Goal: Task Accomplishment & Management: Use online tool/utility

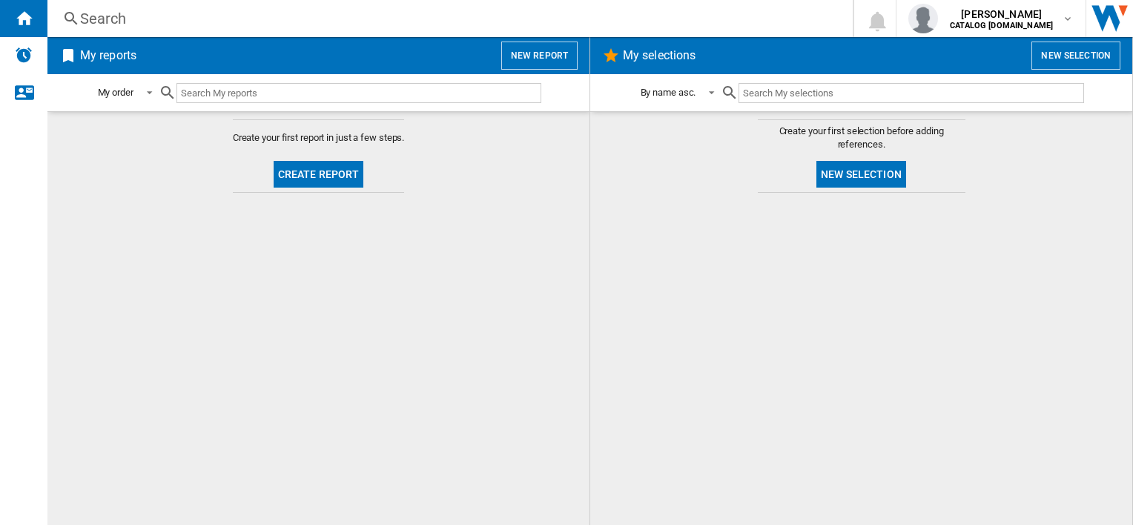
click at [313, 175] on button "Create report" at bounding box center [319, 174] width 90 height 27
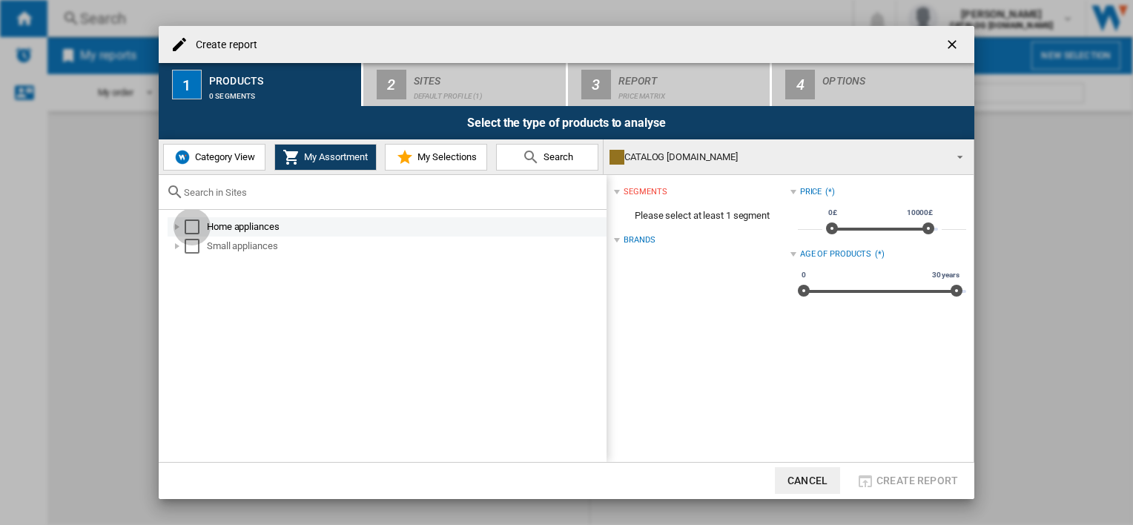
click at [189, 231] on div "Select" at bounding box center [192, 227] width 15 height 15
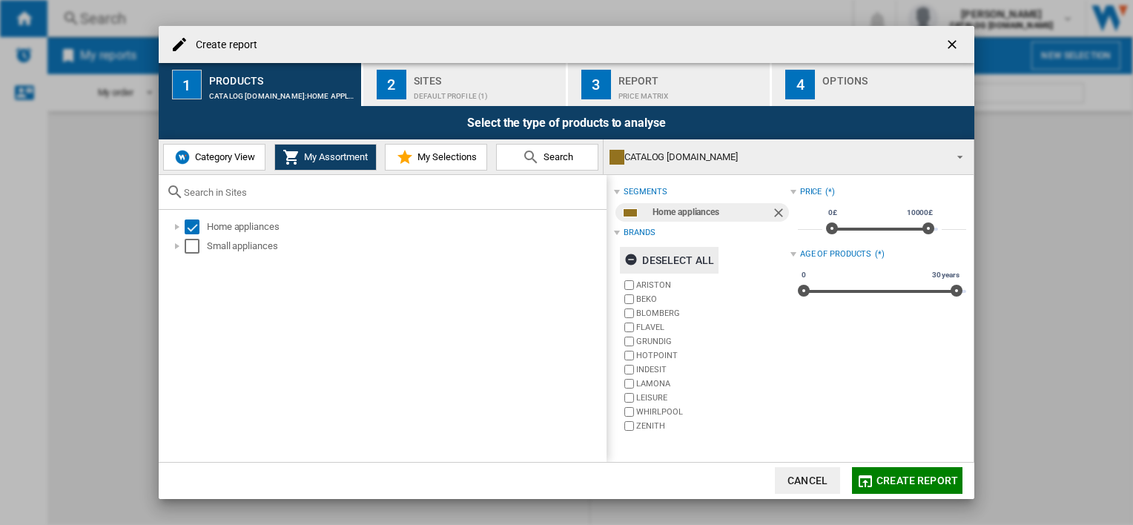
click at [633, 260] on ng-md-icon "button" at bounding box center [633, 262] width 18 height 18
click at [650, 358] on label "HOTPOINT" at bounding box center [713, 355] width 154 height 11
click at [641, 368] on label "INDESIT" at bounding box center [713, 369] width 154 height 11
click at [651, 415] on label "WHIRLPOOL" at bounding box center [713, 411] width 154 height 11
click at [915, 478] on span "Create report" at bounding box center [918, 481] width 82 height 12
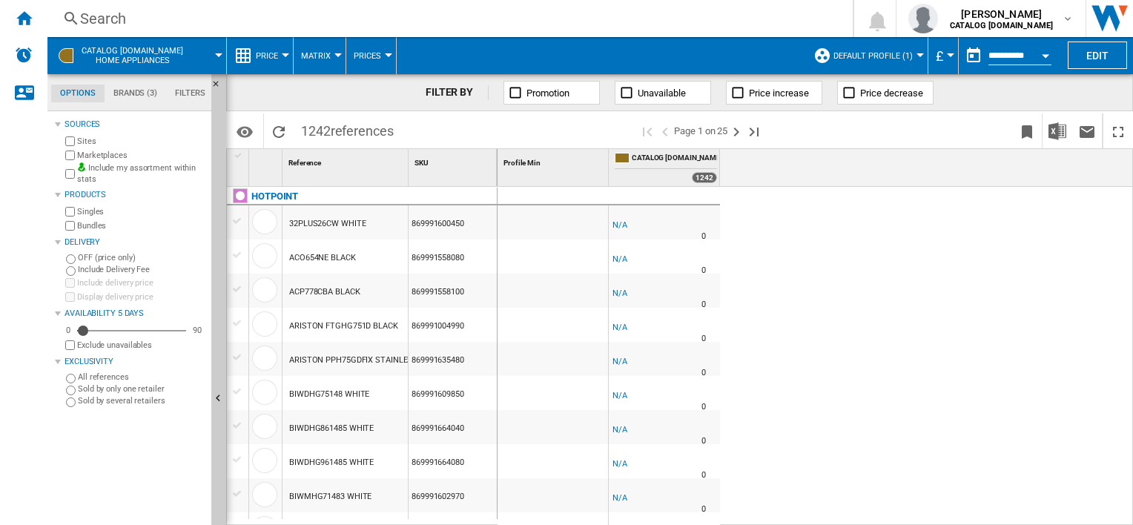
click at [136, 99] on md-tab-item "Brands (3)" at bounding box center [136, 94] width 62 height 18
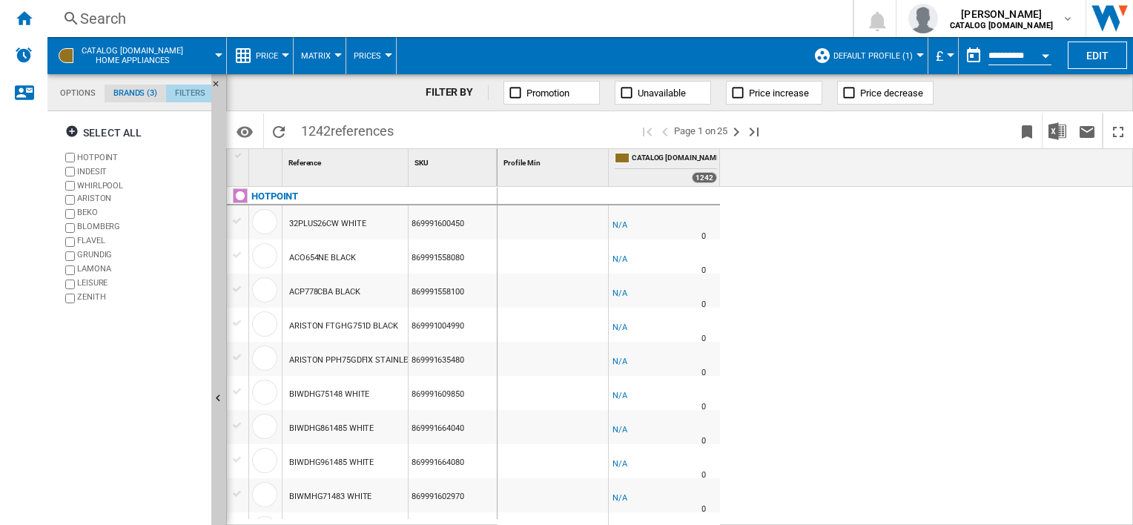
click at [185, 96] on md-tab-item "Filters" at bounding box center [190, 94] width 48 height 18
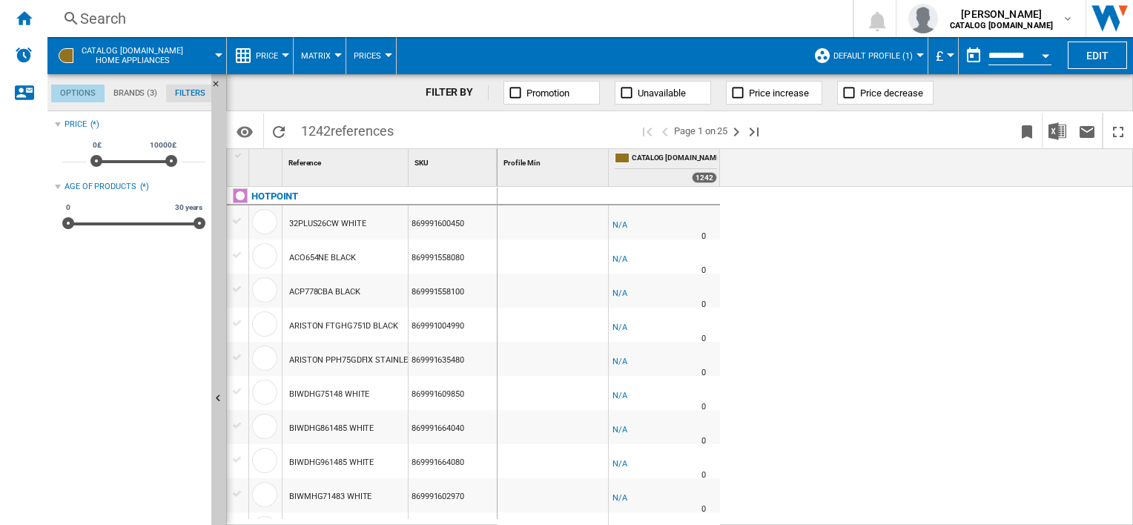
click at [70, 100] on md-tab-item "Options" at bounding box center [77, 94] width 53 height 18
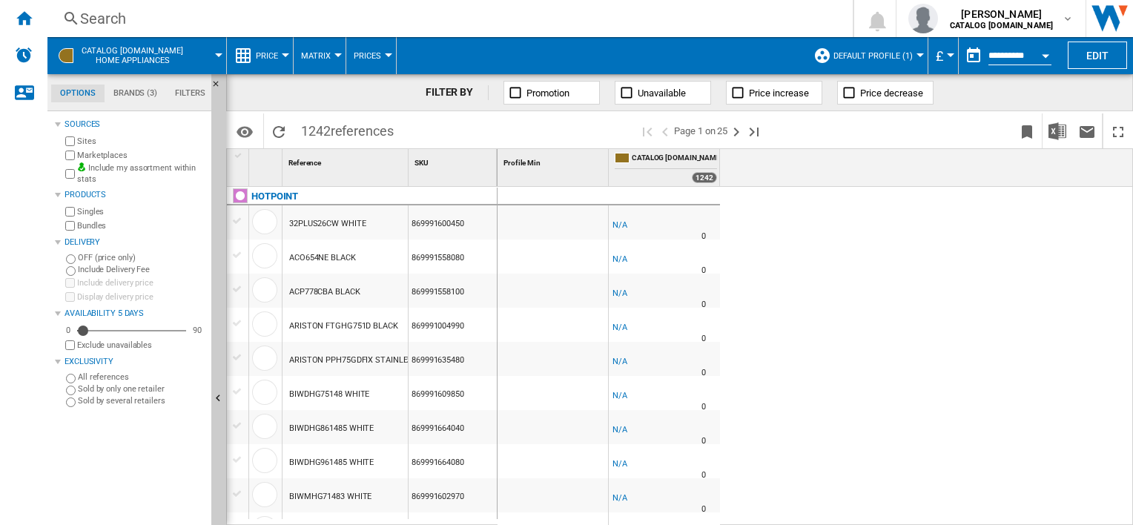
click at [131, 73] on button "CATALOG [DOMAIN_NAME] Home appliances" at bounding box center [140, 55] width 116 height 37
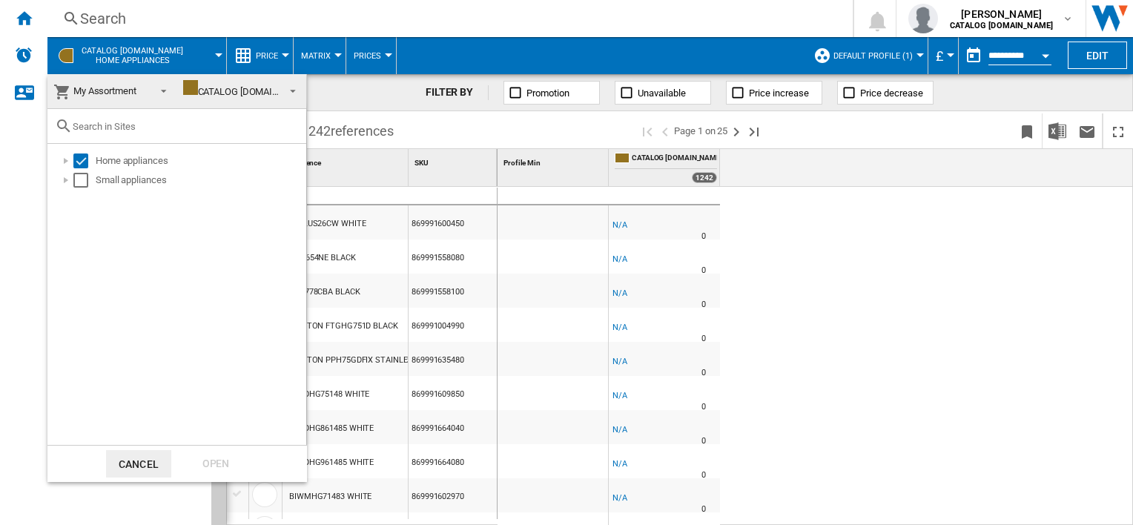
click at [205, 85] on span "CATALOG [DOMAIN_NAME]" at bounding box center [232, 91] width 98 height 22
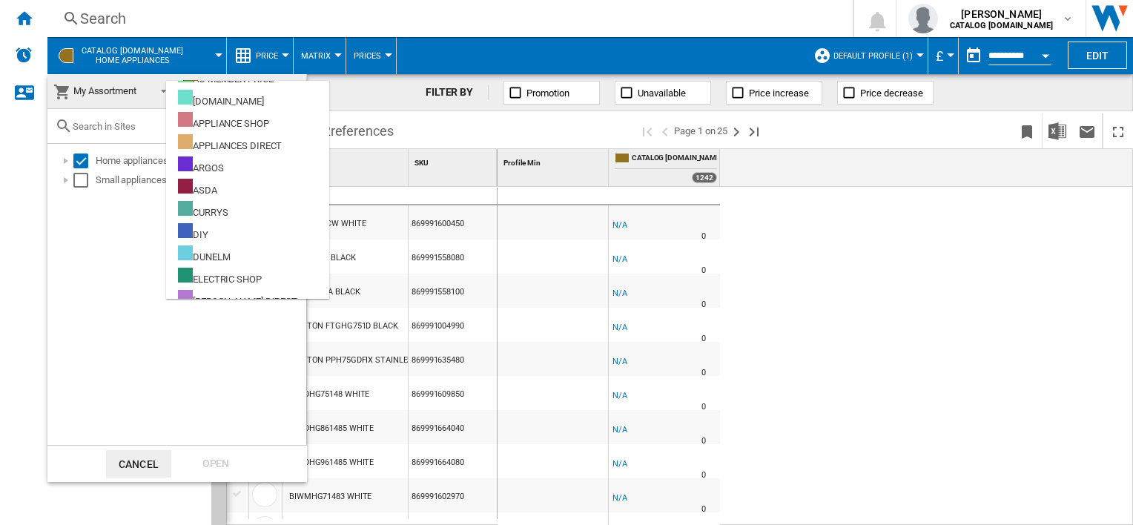
scroll to position [0, 0]
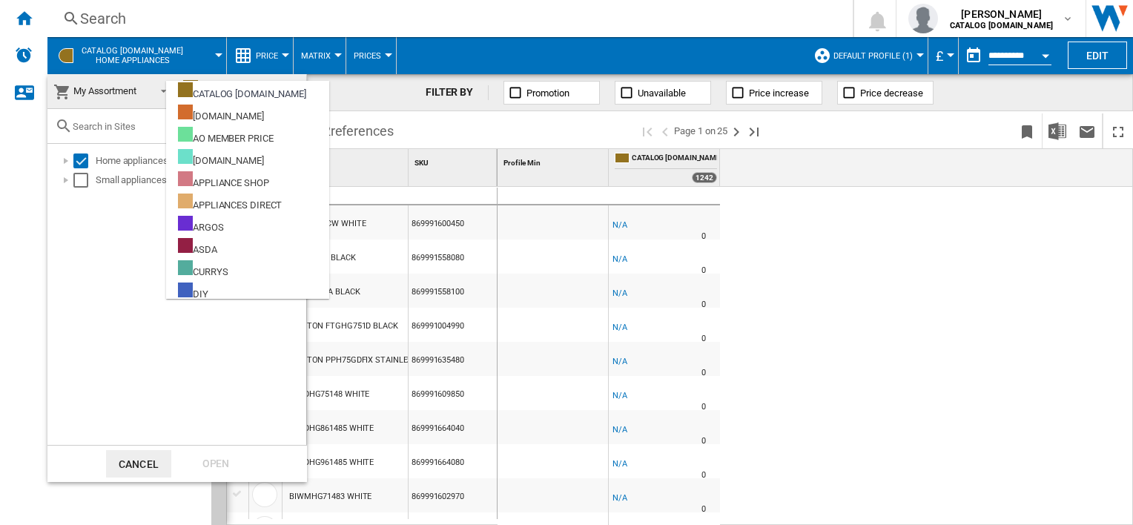
click at [133, 93] on span "My Assortment" at bounding box center [104, 90] width 63 height 11
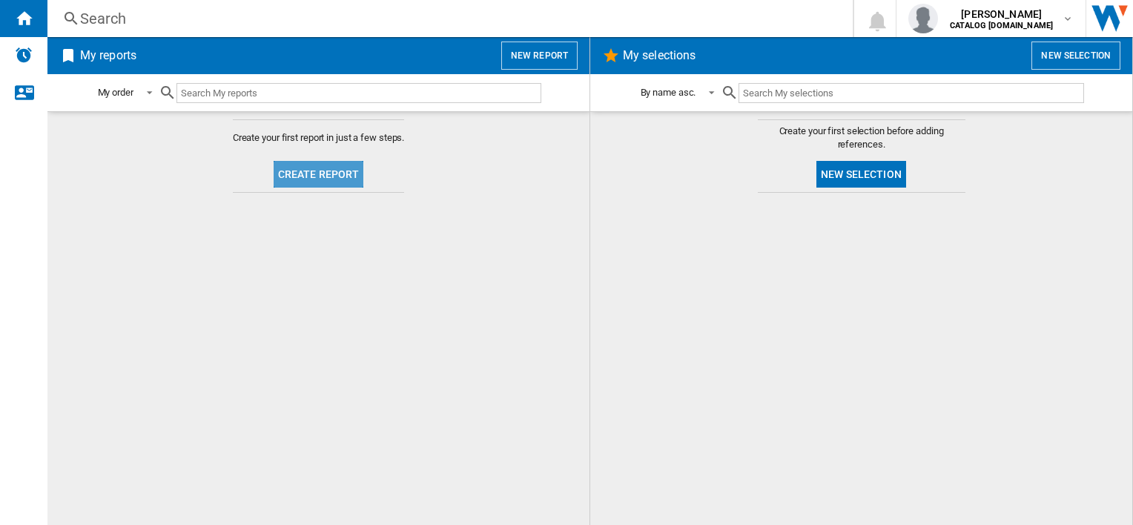
click at [357, 184] on button "Create report" at bounding box center [319, 174] width 90 height 27
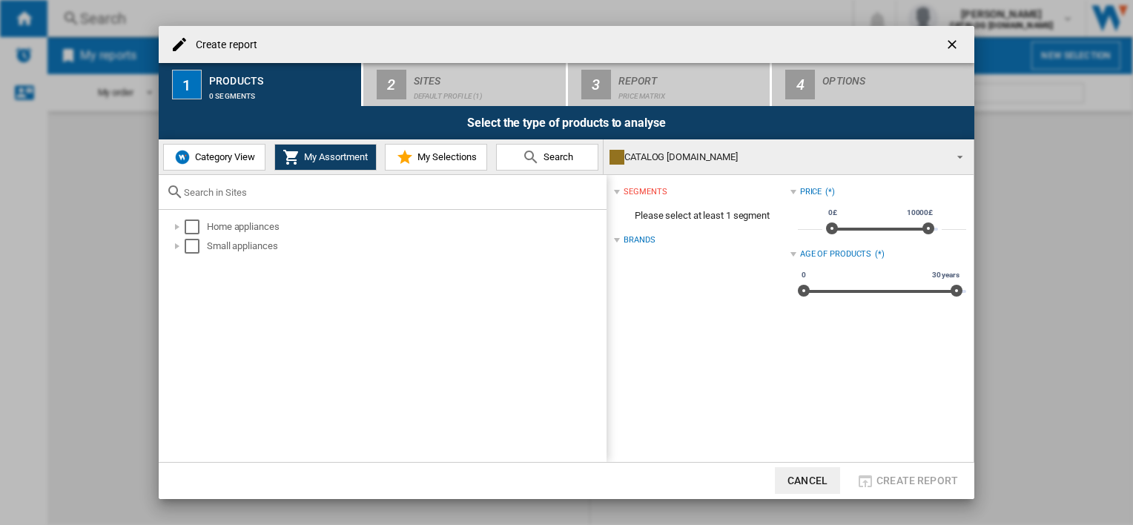
click at [199, 157] on span "Category View" at bounding box center [223, 156] width 64 height 11
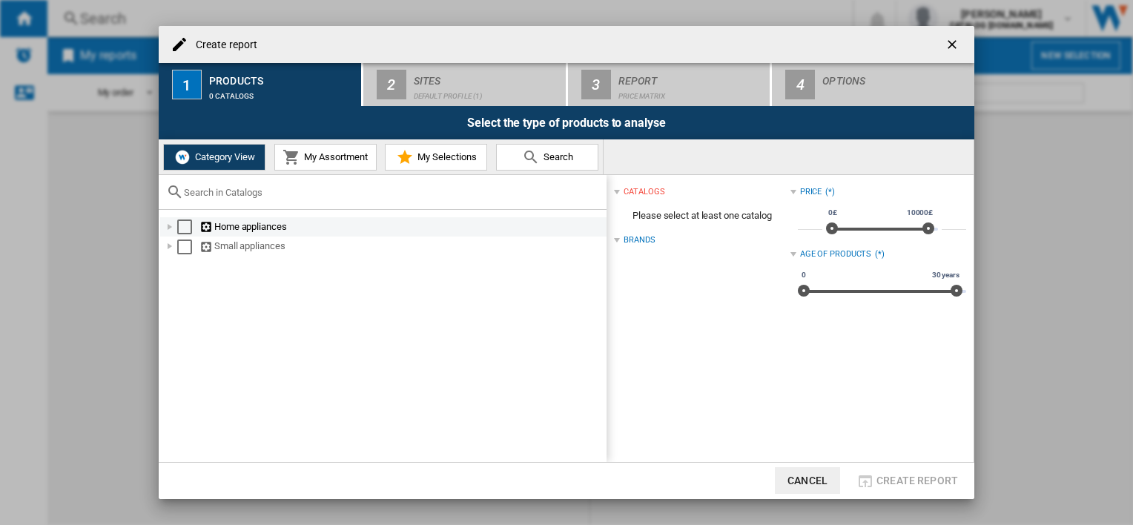
click at [184, 231] on div "Select" at bounding box center [184, 227] width 15 height 15
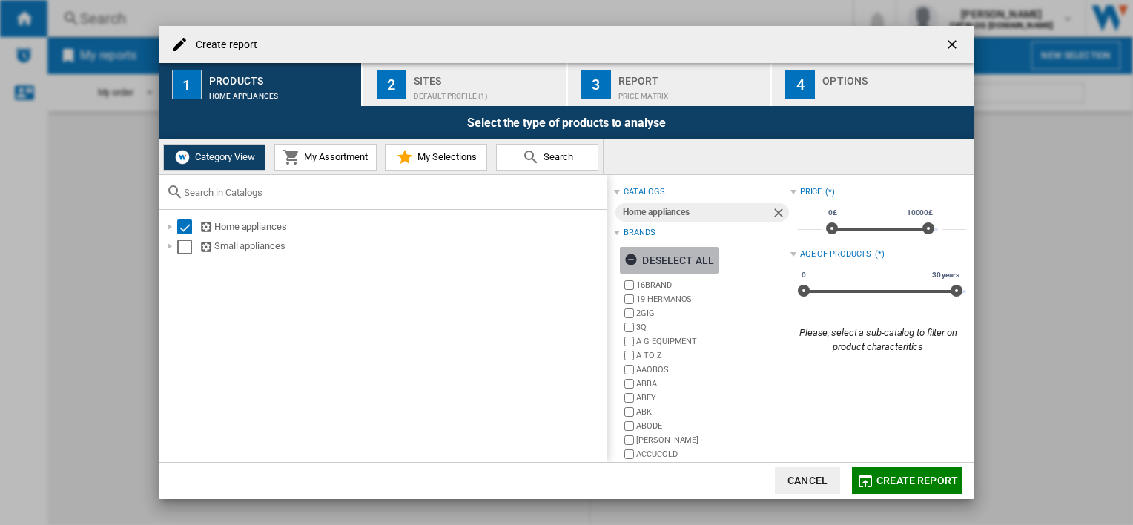
click at [660, 261] on div "Deselect all" at bounding box center [669, 260] width 90 height 27
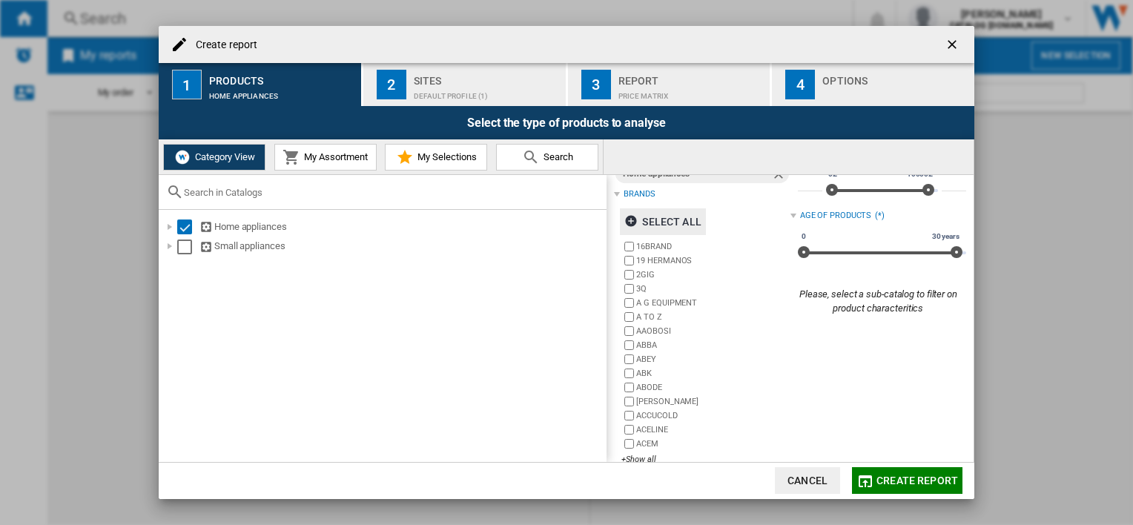
scroll to position [59, 0]
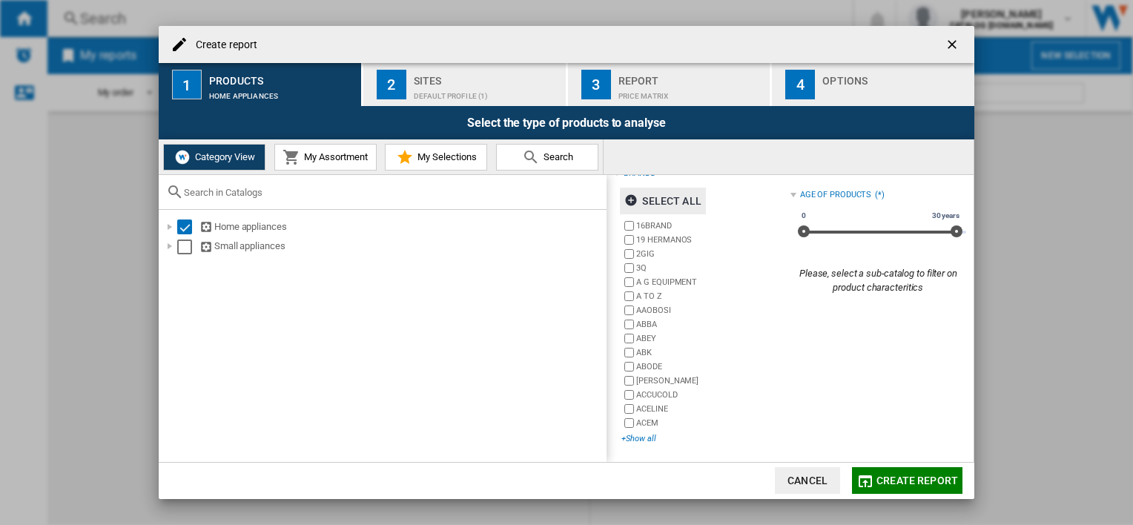
click at [653, 435] on div "+Show all" at bounding box center [705, 438] width 168 height 11
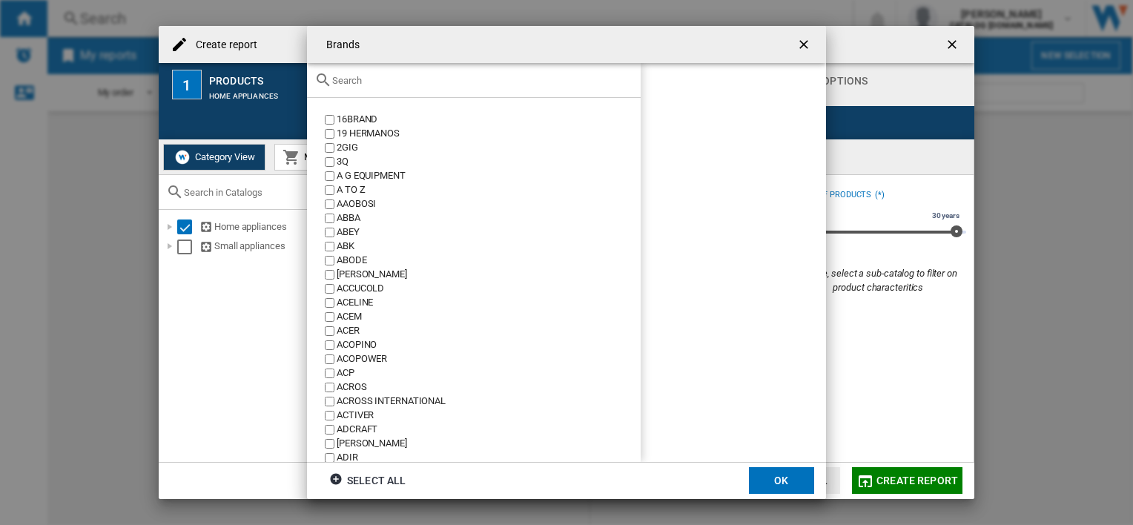
click at [380, 86] on div at bounding box center [474, 80] width 334 height 35
click at [362, 79] on input "text" at bounding box center [482, 80] width 301 height 11
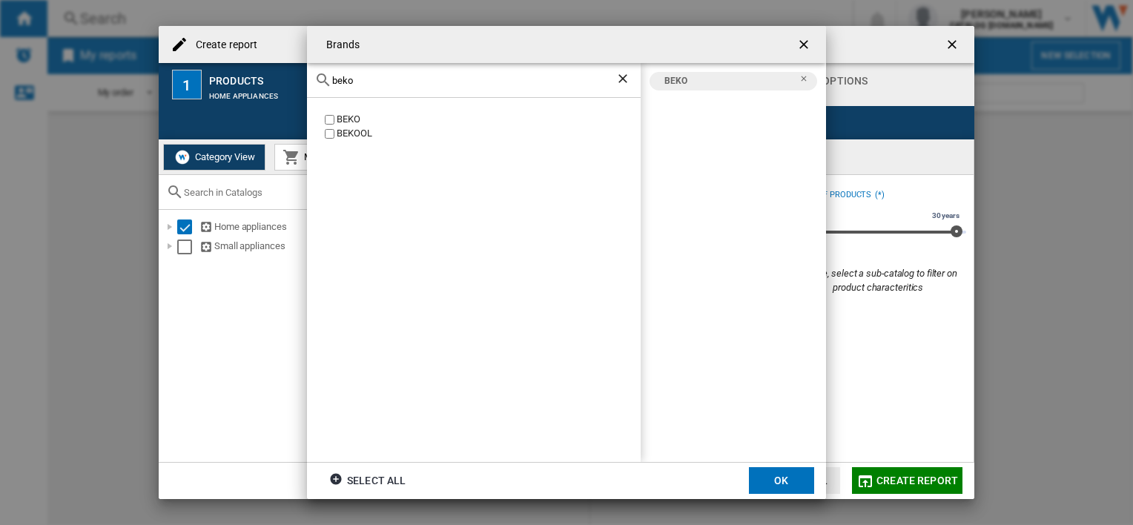
click at [334, 118] on label "BEKO" at bounding box center [481, 120] width 319 height 14
drag, startPoint x: 355, startPoint y: 84, endPoint x: 332, endPoint y: 84, distance: 23.0
click at [332, 84] on input "beko" at bounding box center [473, 80] width 283 height 11
click at [326, 125] on label "HOTPOINT" at bounding box center [481, 120] width 319 height 14
click at [365, 71] on div "hotp" at bounding box center [474, 80] width 334 height 35
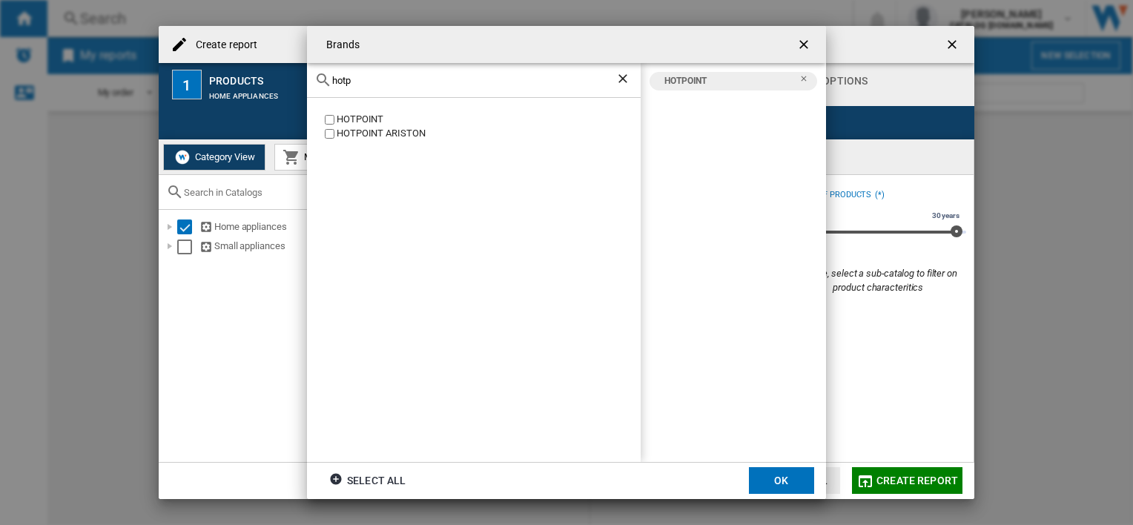
drag, startPoint x: 358, startPoint y: 82, endPoint x: 331, endPoint y: 80, distance: 26.7
click at [331, 80] on div "hotp" at bounding box center [474, 80] width 334 height 35
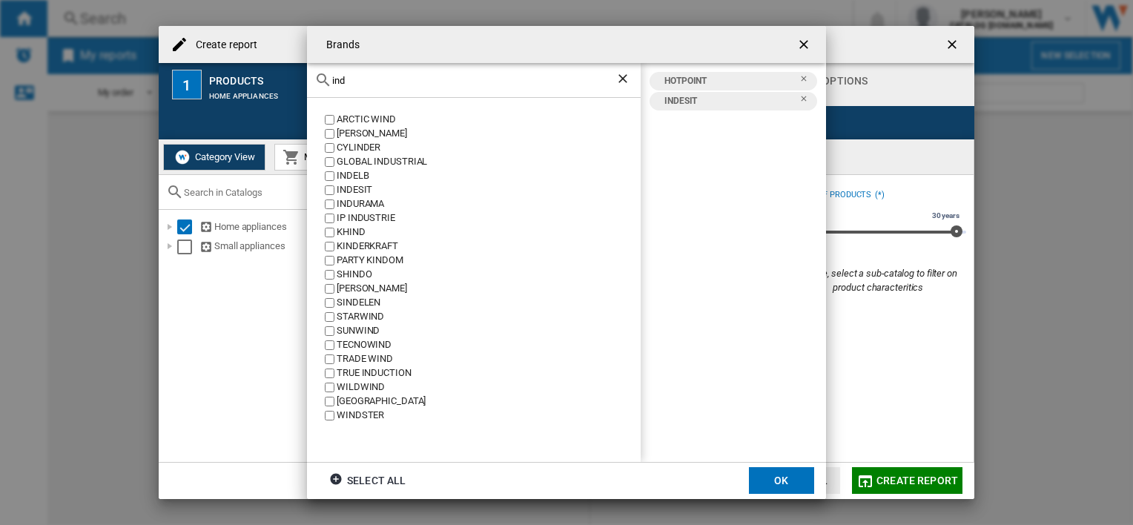
drag, startPoint x: 374, startPoint y: 80, endPoint x: 330, endPoint y: 83, distance: 44.6
click at [330, 83] on div "ind" at bounding box center [474, 80] width 334 height 35
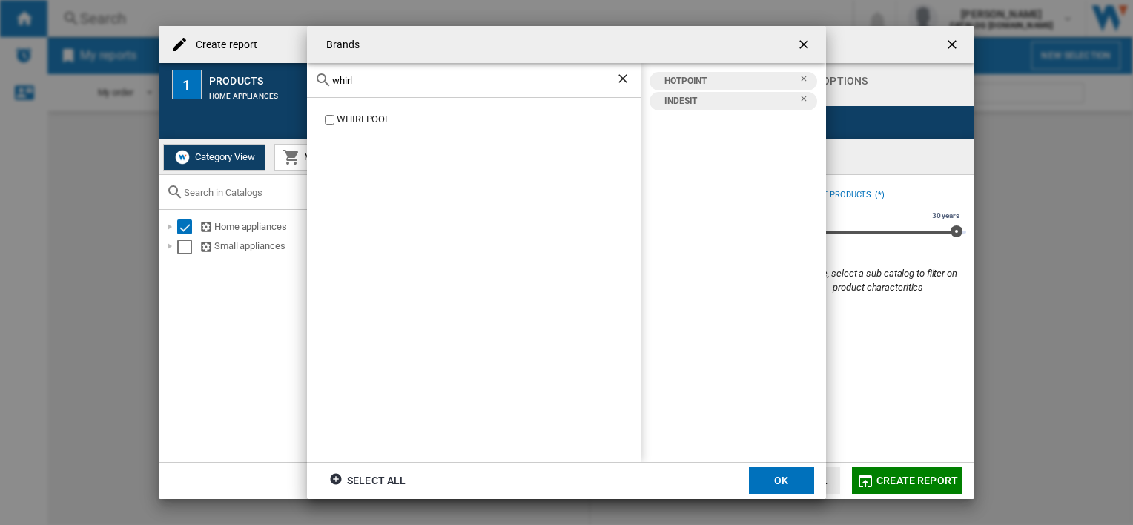
type input "whirl"
click at [776, 484] on button "OK" at bounding box center [781, 480] width 65 height 27
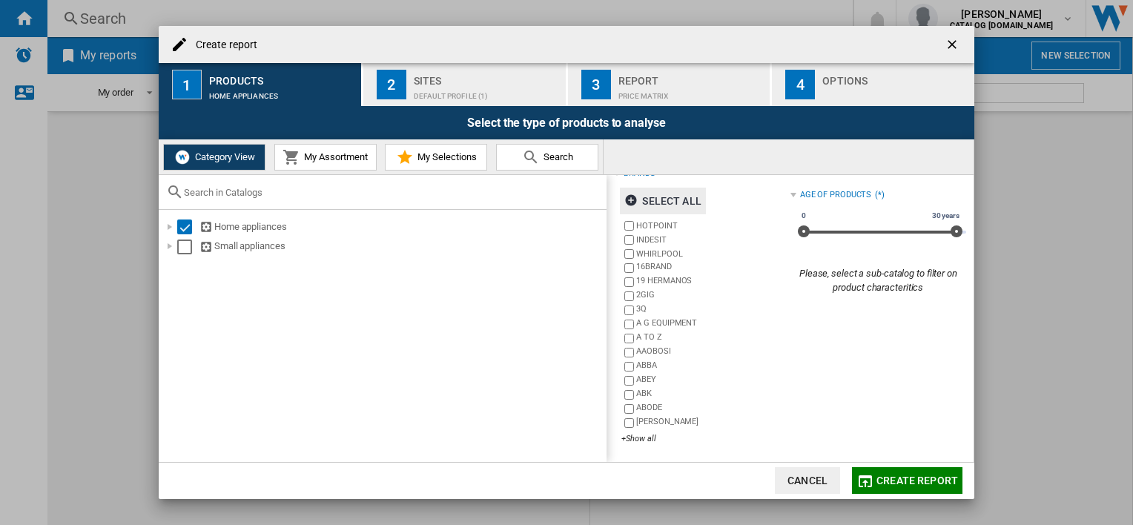
scroll to position [0, 0]
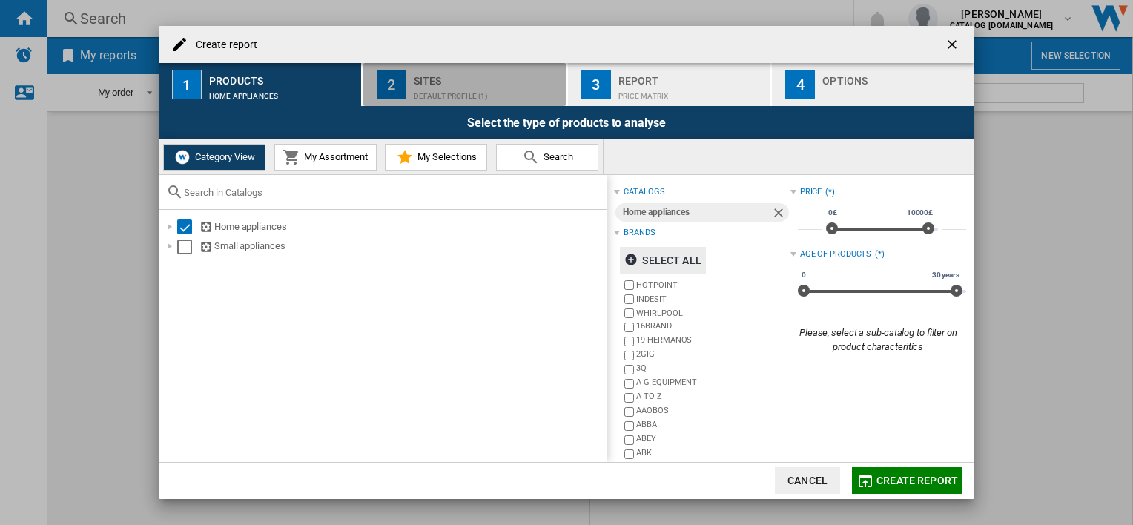
click at [455, 87] on div "Default profile (1)" at bounding box center [487, 93] width 146 height 16
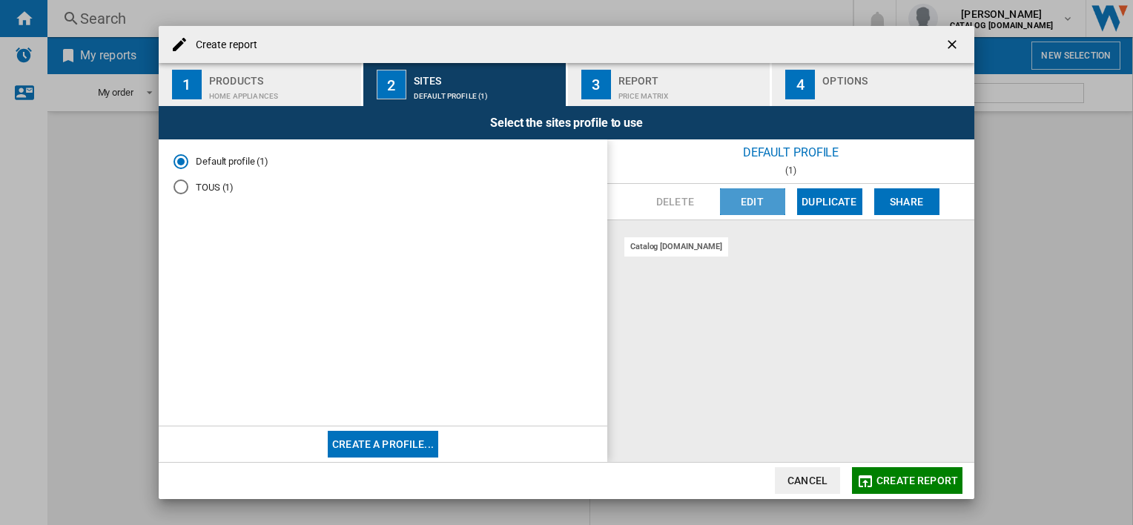
click at [766, 205] on button "Edit" at bounding box center [752, 201] width 65 height 27
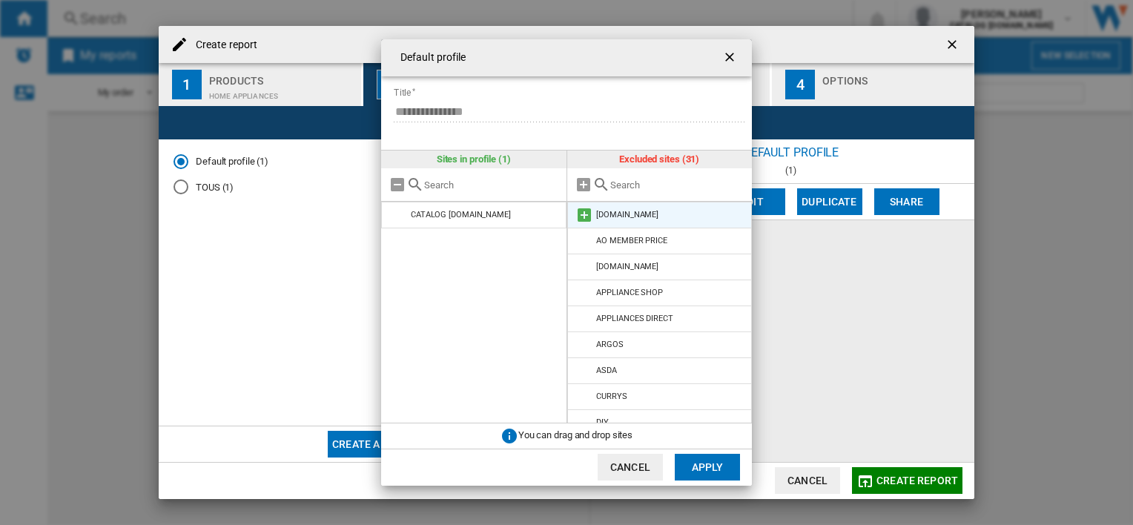
click at [617, 220] on li "[DOMAIN_NAME]" at bounding box center [659, 215] width 185 height 27
click at [586, 220] on md-icon at bounding box center [584, 215] width 18 height 18
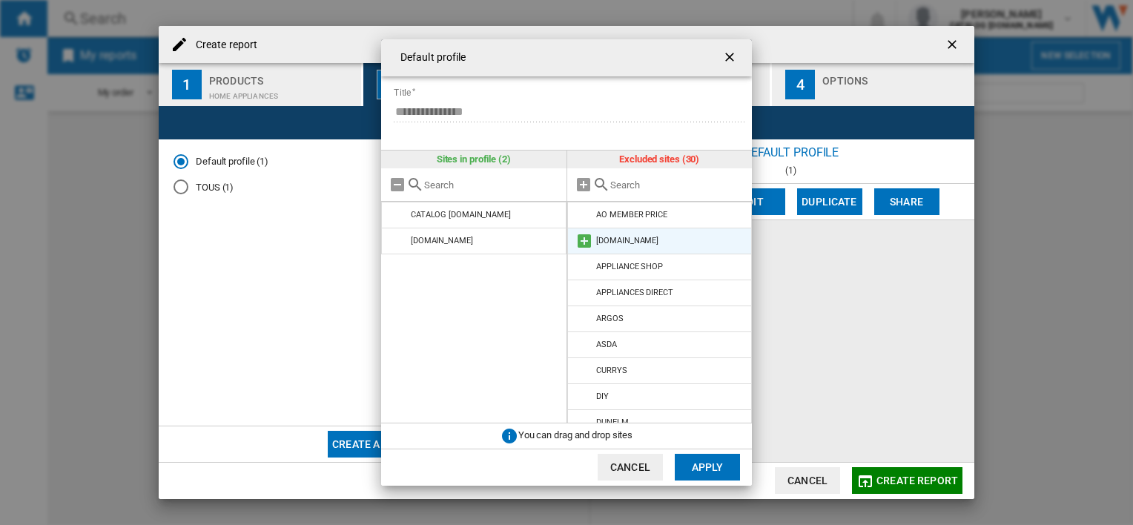
click at [580, 243] on md-icon at bounding box center [584, 241] width 18 height 18
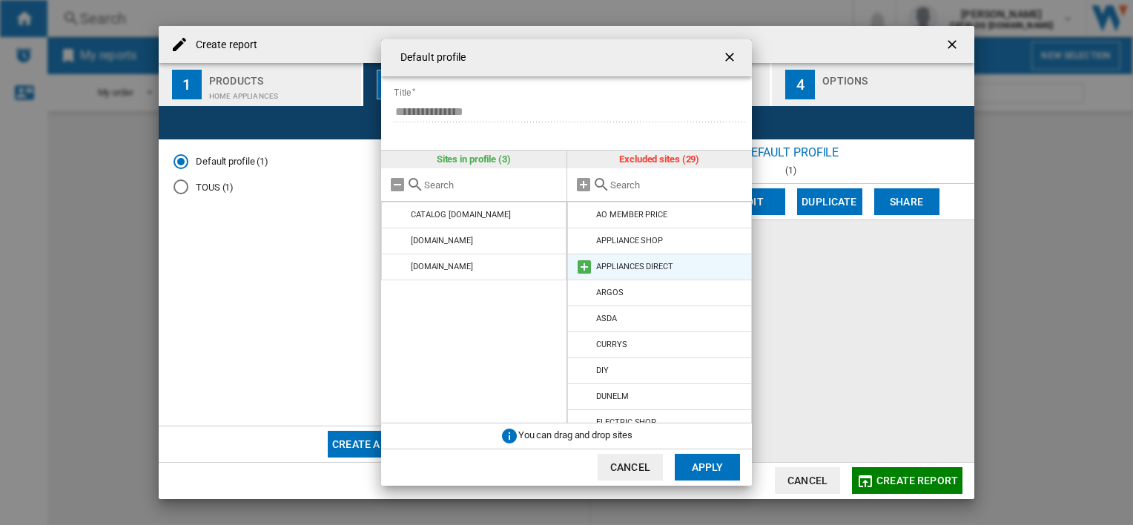
click at [580, 263] on md-icon at bounding box center [584, 267] width 18 height 18
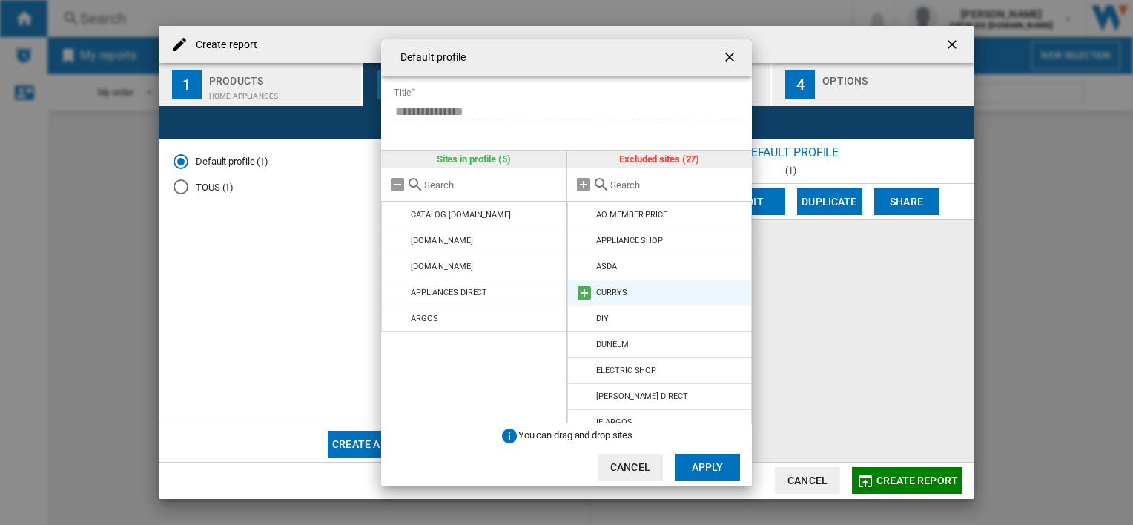
click at [580, 287] on md-icon at bounding box center [584, 293] width 18 height 18
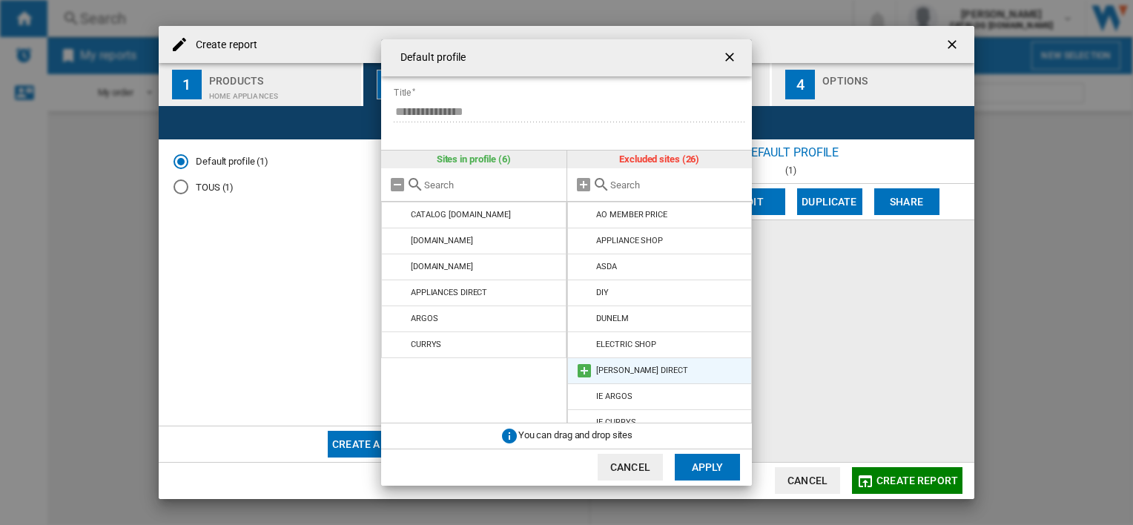
click at [583, 370] on md-icon at bounding box center [584, 371] width 18 height 18
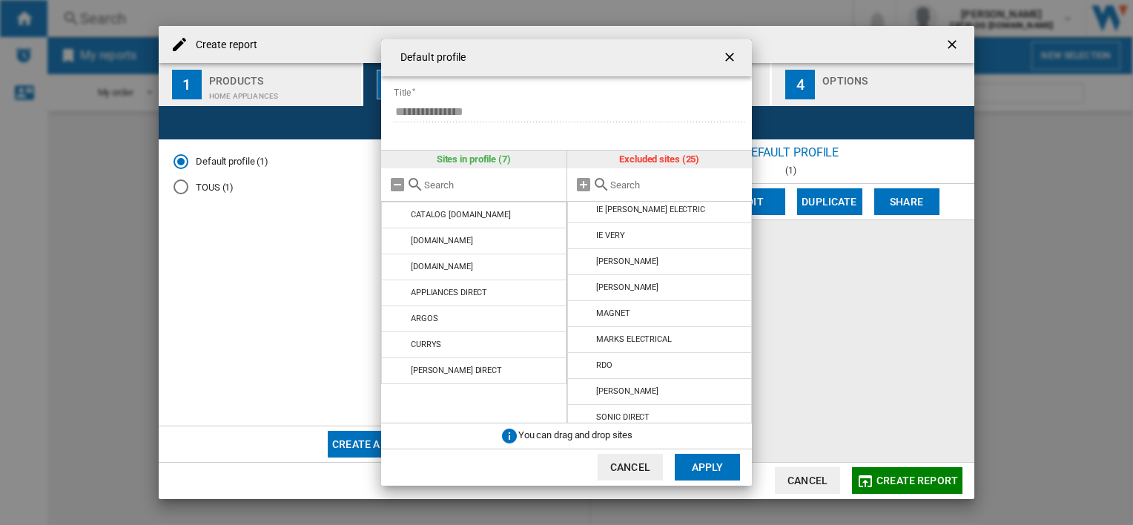
scroll to position [371, 0]
click at [590, 339] on md-icon at bounding box center [584, 338] width 18 height 18
click at [584, 411] on md-icon at bounding box center [584, 415] width 18 height 18
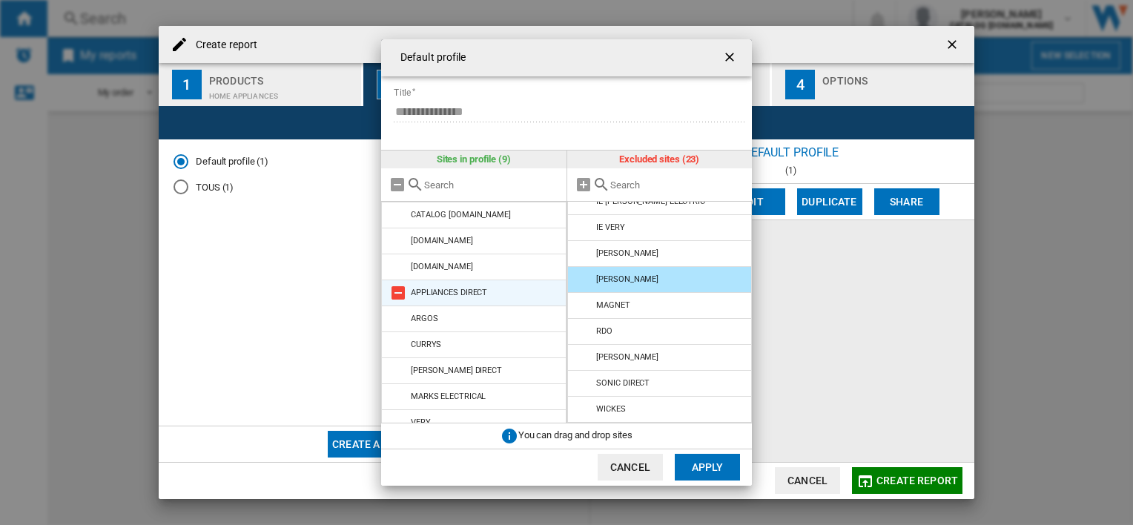
scroll to position [13, 0]
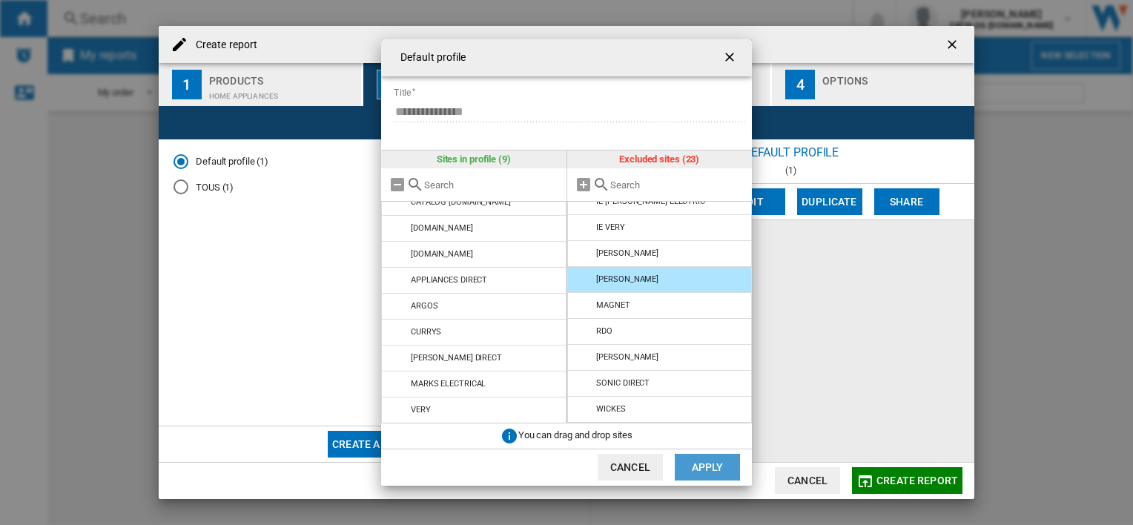
click at [700, 463] on button "Apply" at bounding box center [707, 467] width 65 height 27
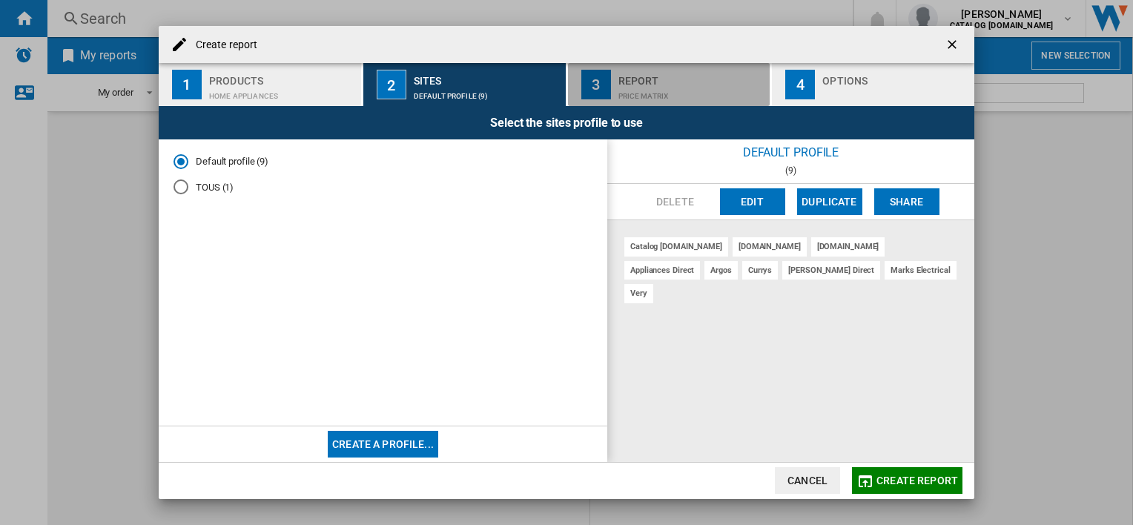
click at [689, 98] on div "Price Matrix" at bounding box center [691, 93] width 146 height 16
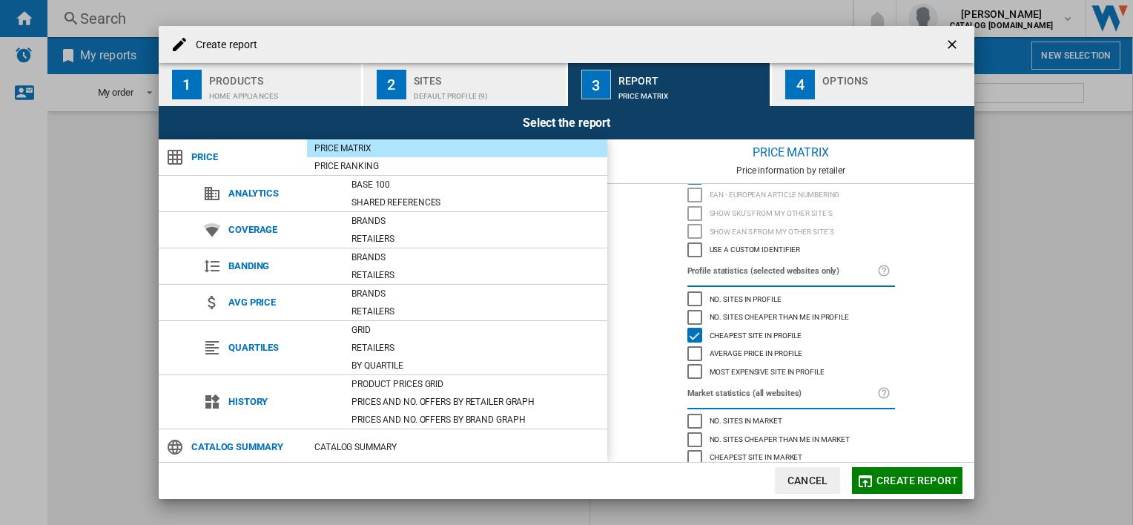
scroll to position [0, 0]
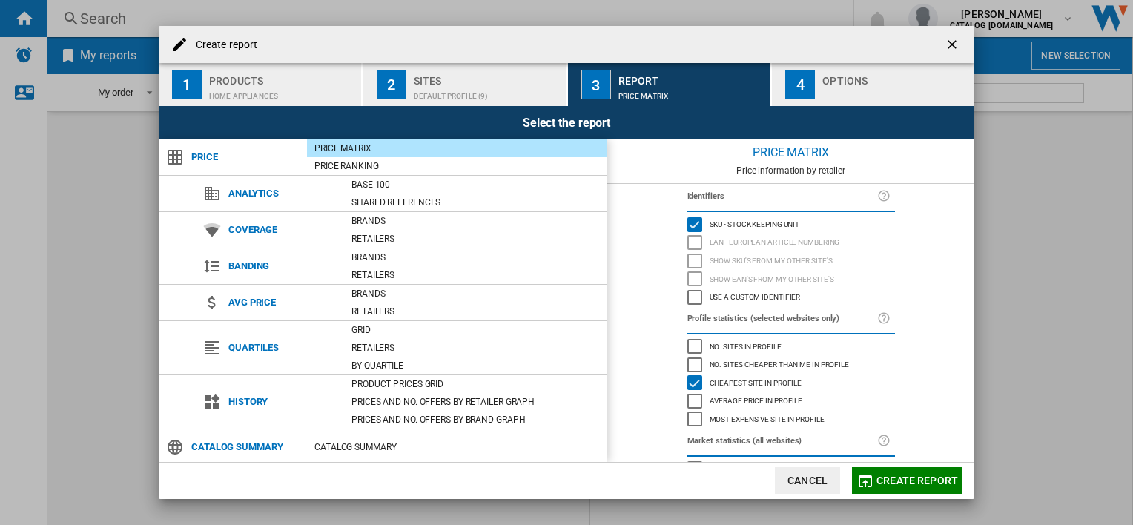
drag, startPoint x: 902, startPoint y: 481, endPoint x: 908, endPoint y: 333, distance: 148.4
click at [908, 333] on md-dialog-content "Create report 1 Products Home appliances 2 Sites Default profile (9) 3 Report P…" at bounding box center [567, 262] width 816 height 472
click at [853, 77] on div "Options" at bounding box center [895, 77] width 146 height 16
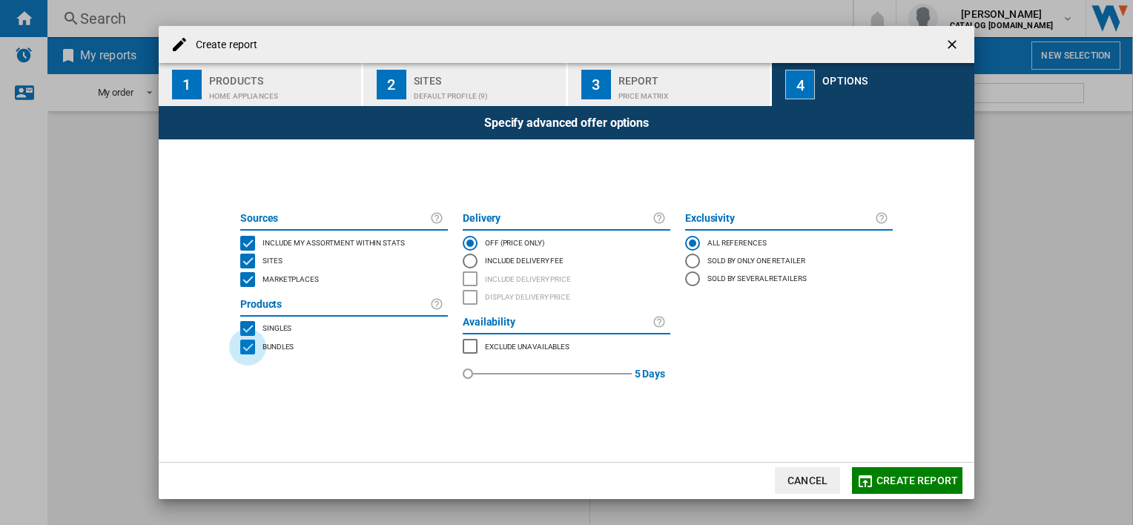
click at [240, 346] on div "BUNDLES" at bounding box center [247, 347] width 15 height 15
click at [900, 479] on span "Create report" at bounding box center [918, 481] width 82 height 12
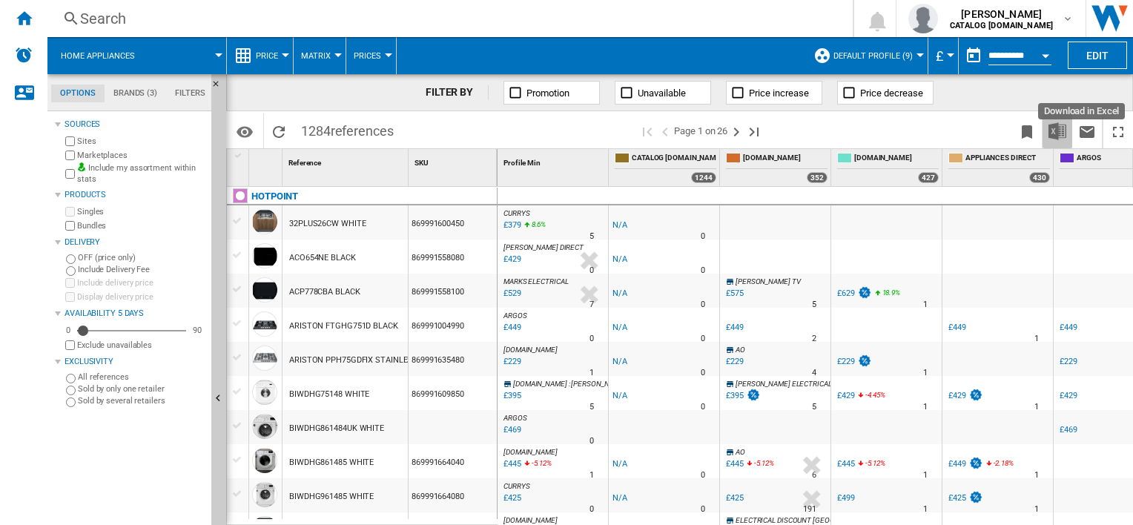
click at [1059, 131] on img "Download in Excel" at bounding box center [1058, 131] width 18 height 18
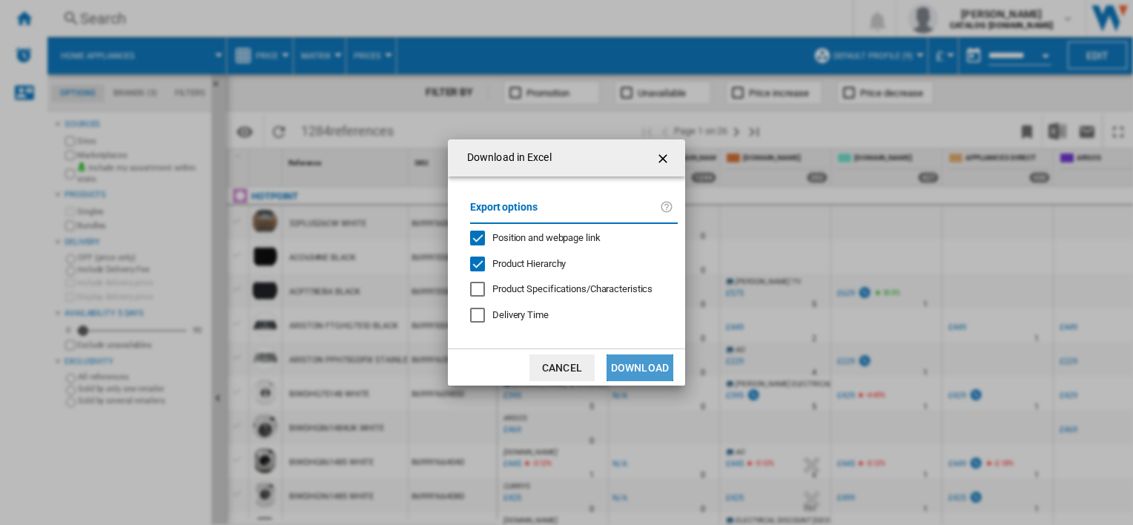
click at [635, 362] on button "Download" at bounding box center [640, 367] width 67 height 27
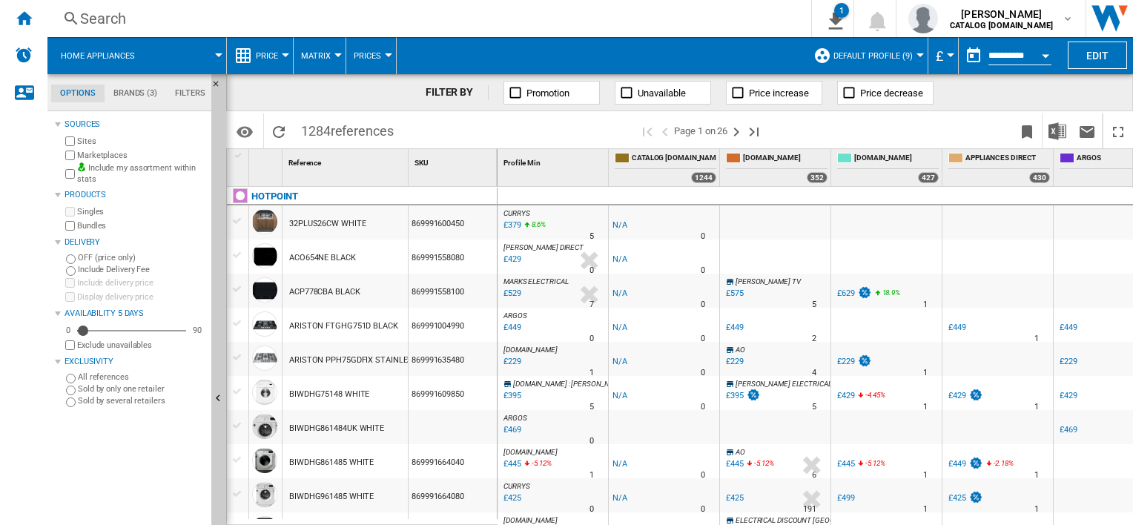
click at [767, 179] on span at bounding box center [766, 177] width 81 height 13
click at [843, 58] on span "Default profile (9)" at bounding box center [873, 56] width 79 height 10
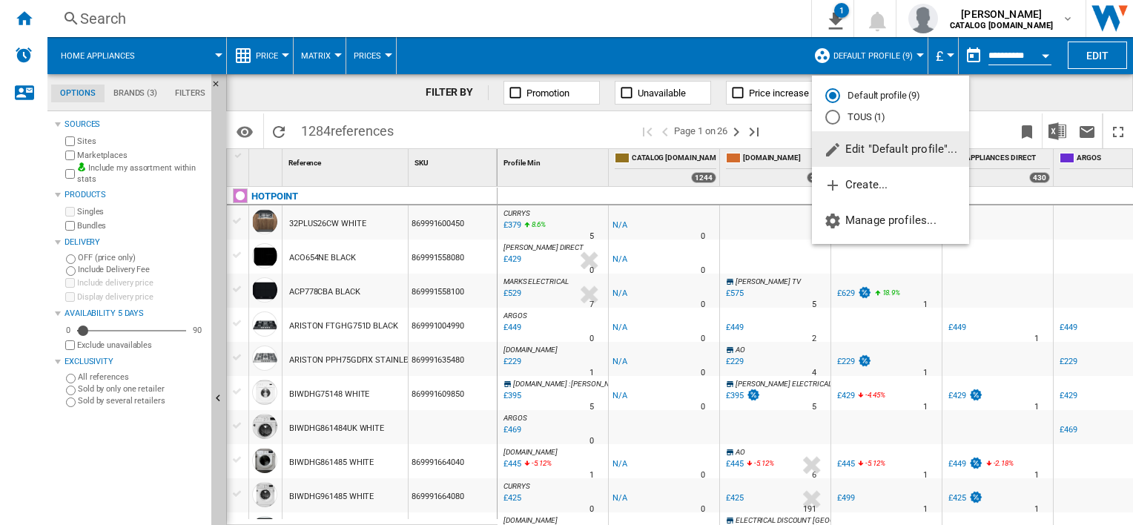
click at [891, 153] on span "Edit "Default profile"..." at bounding box center [890, 148] width 133 height 13
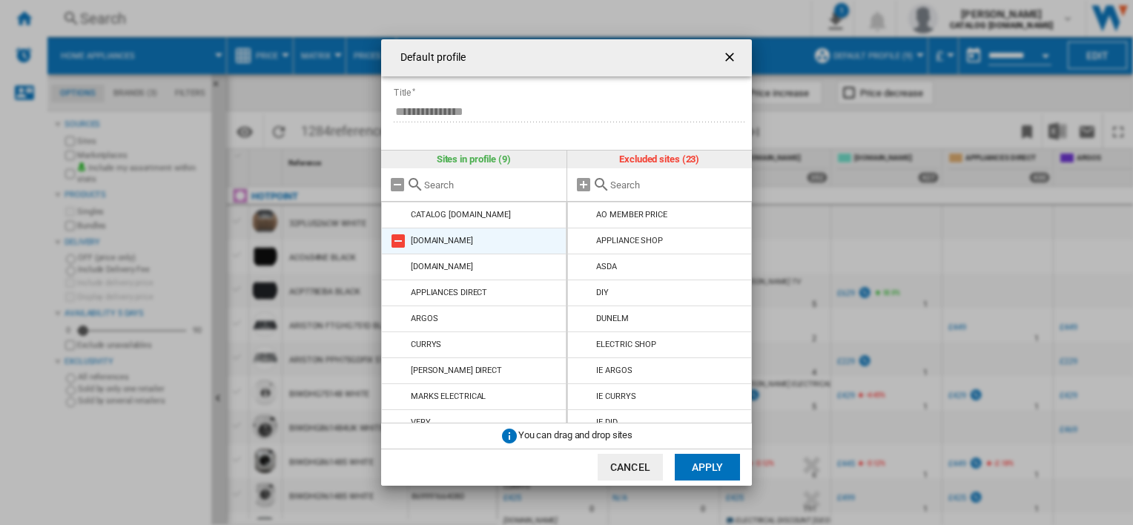
click at [400, 243] on md-icon "Default profile ..." at bounding box center [398, 241] width 18 height 18
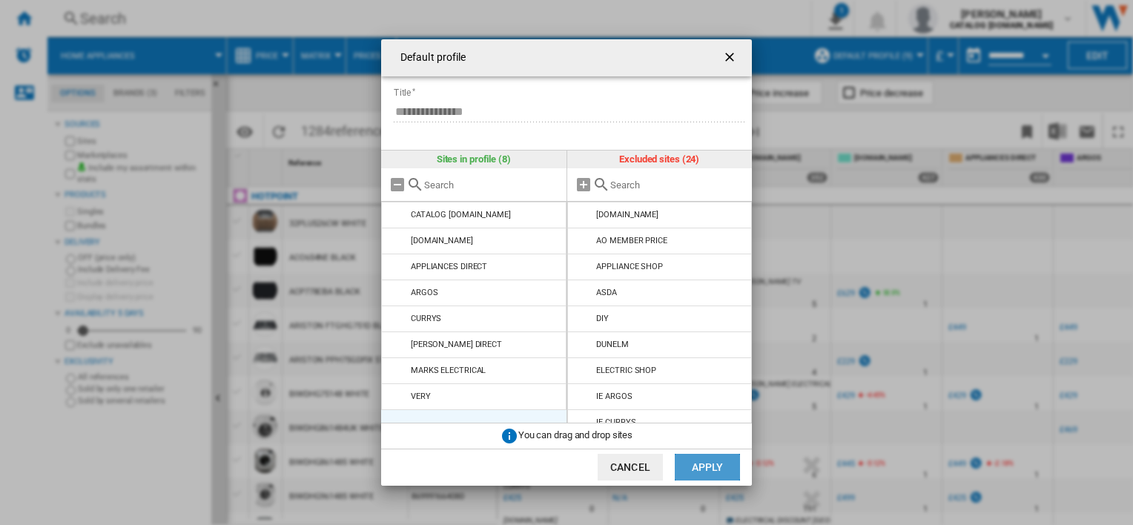
click at [726, 469] on button "Apply" at bounding box center [707, 467] width 65 height 27
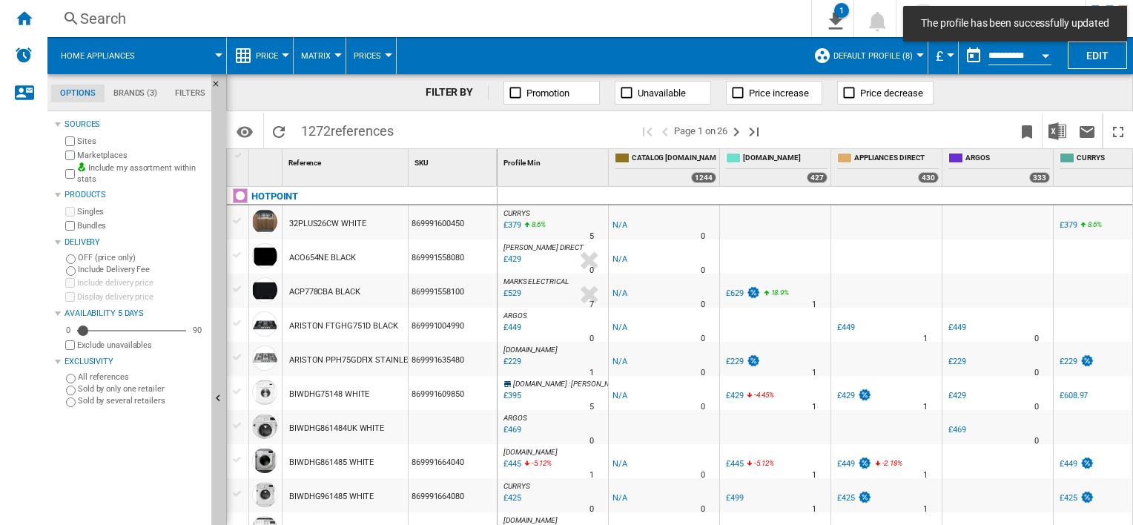
click at [945, 50] on button "£" at bounding box center [943, 55] width 15 height 37
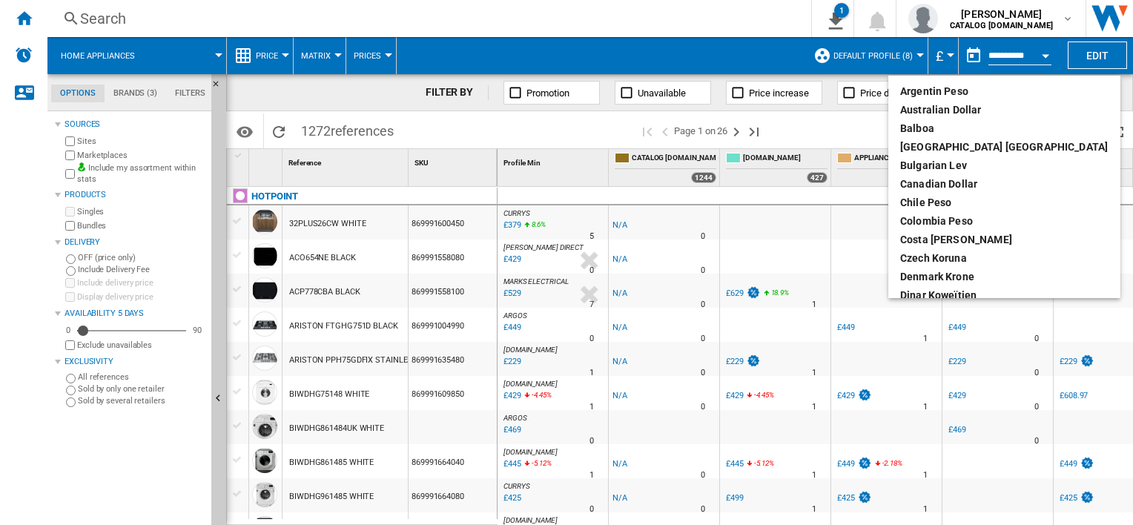
click at [944, 53] on md-backdrop at bounding box center [566, 262] width 1133 height 525
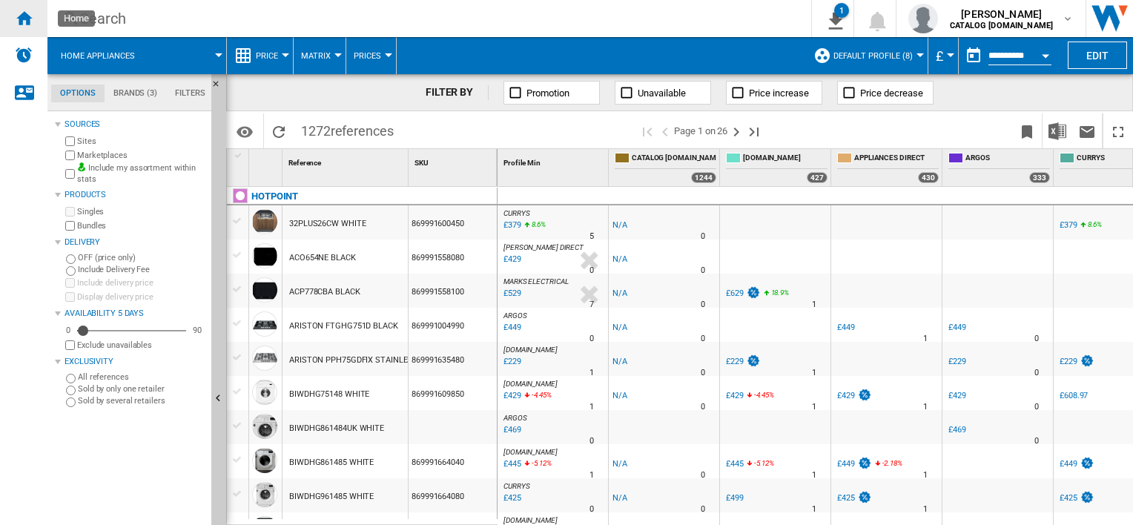
click at [25, 26] on ng-md-icon "Home" at bounding box center [24, 18] width 18 height 18
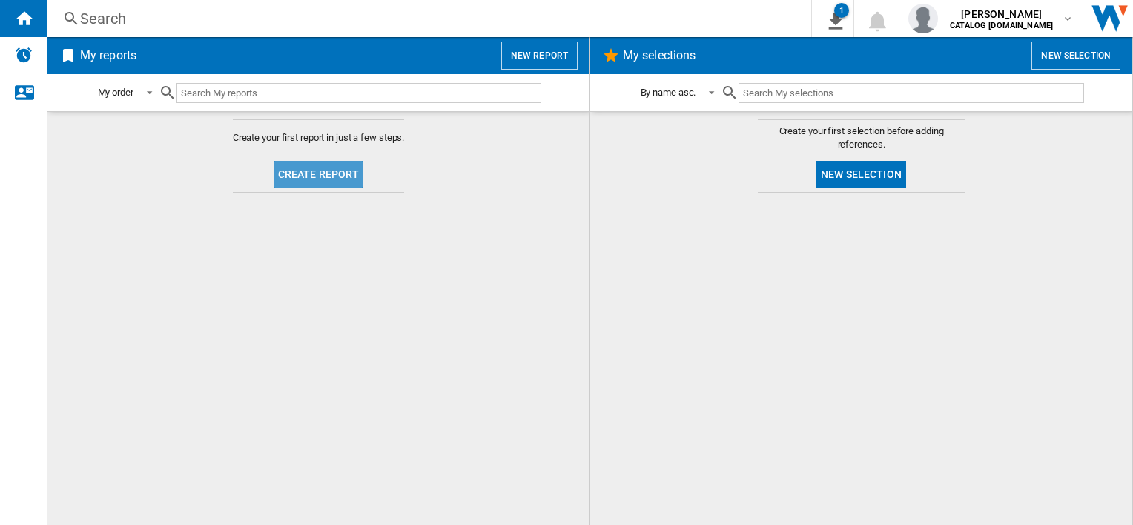
click at [294, 172] on button "Create report" at bounding box center [319, 174] width 90 height 27
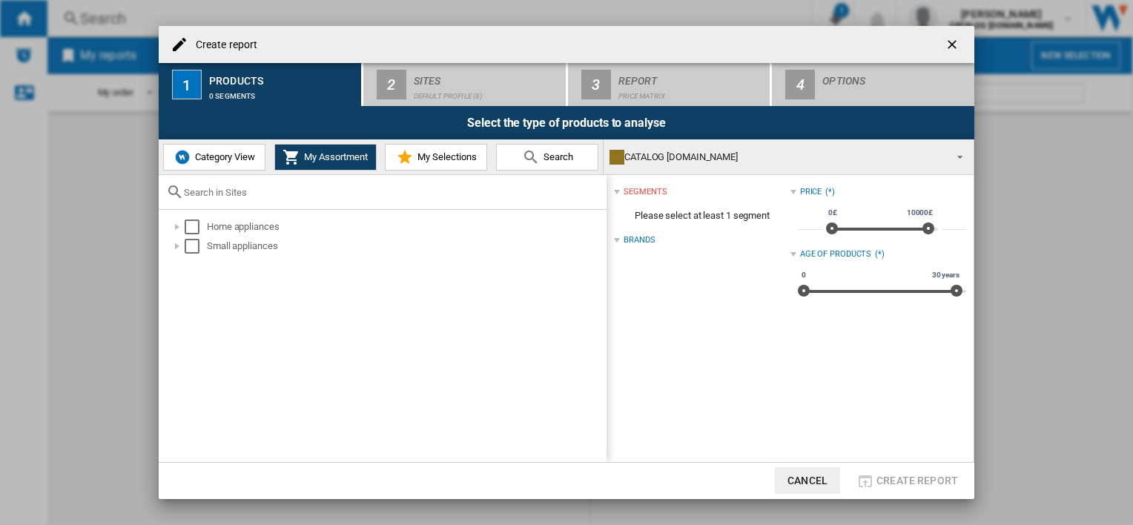
click at [211, 154] on span "Category View" at bounding box center [223, 156] width 64 height 11
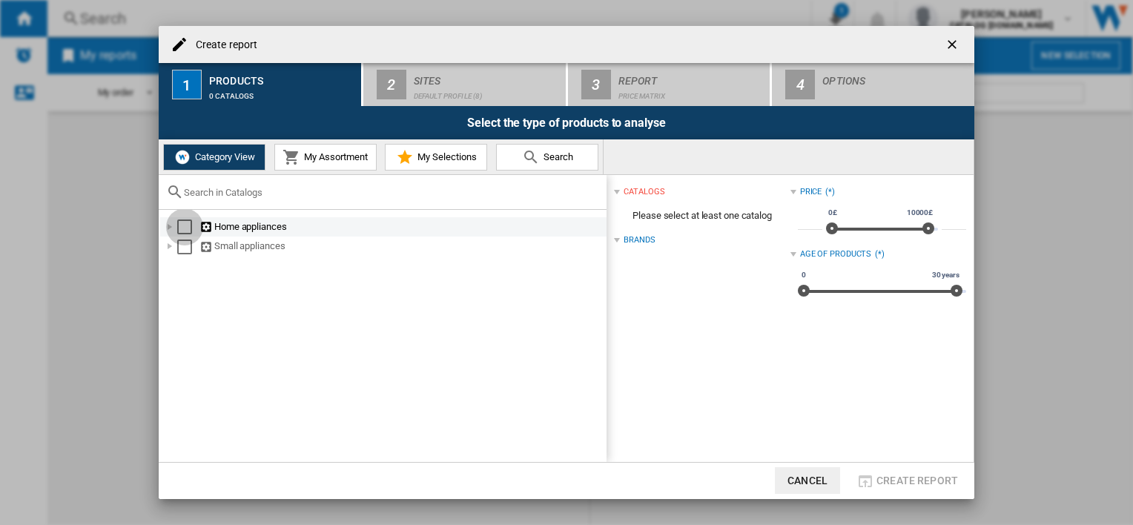
click at [181, 221] on div "Select" at bounding box center [184, 227] width 15 height 15
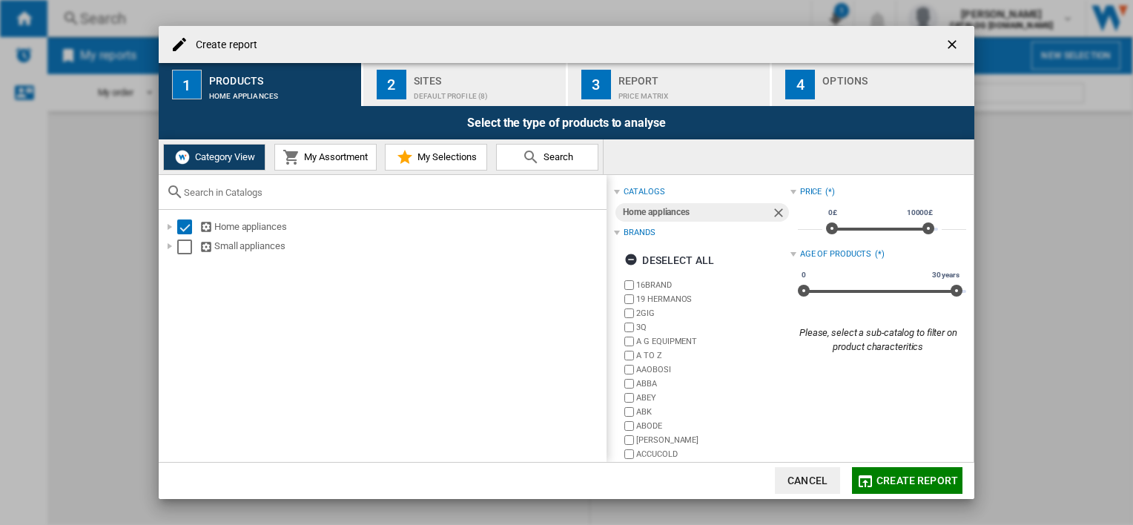
click at [214, 38] on h4 "Create report" at bounding box center [222, 45] width 69 height 15
click at [222, 42] on h4 "Create report" at bounding box center [222, 45] width 69 height 15
click at [244, 48] on h4 "Create report" at bounding box center [222, 45] width 69 height 15
click at [174, 42] on ng-md-icon "Create report ..." at bounding box center [180, 45] width 18 height 18
click at [175, 44] on ng-md-icon "Create report ..." at bounding box center [180, 45] width 18 height 18
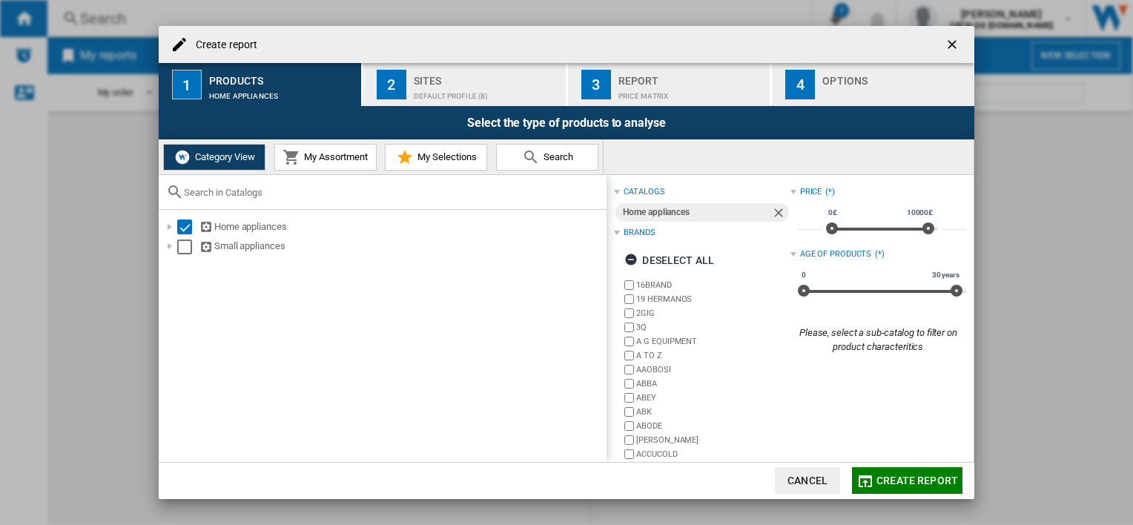
drag, startPoint x: 175, startPoint y: 44, endPoint x: 351, endPoint y: 51, distance: 175.9
click at [351, 51] on div "Create report" at bounding box center [567, 44] width 816 height 37
drag, startPoint x: 306, startPoint y: 51, endPoint x: 175, endPoint y: 47, distance: 131.3
click at [175, 47] on div "Create report" at bounding box center [567, 44] width 816 height 37
drag, startPoint x: 175, startPoint y: 47, endPoint x: 356, endPoint y: 44, distance: 181.0
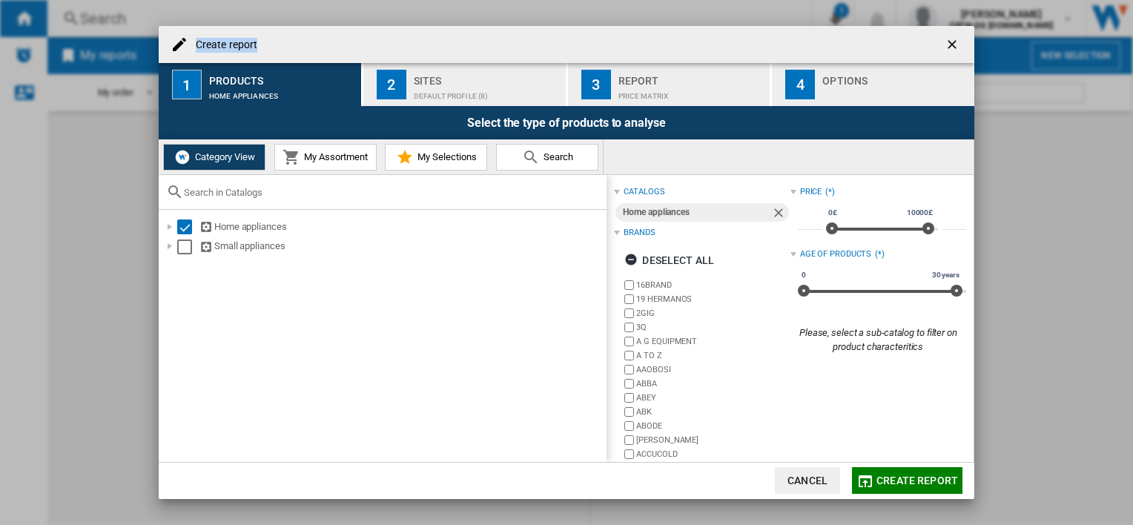
click at [356, 44] on div "Create report" at bounding box center [567, 44] width 816 height 37
click at [242, 52] on div "Create report" at bounding box center [567, 44] width 816 height 37
click at [653, 263] on div "Deselect all" at bounding box center [669, 260] width 90 height 27
click at [653, 263] on div "Select all" at bounding box center [662, 260] width 76 height 27
click at [653, 263] on div "Deselect all" at bounding box center [669, 260] width 90 height 27
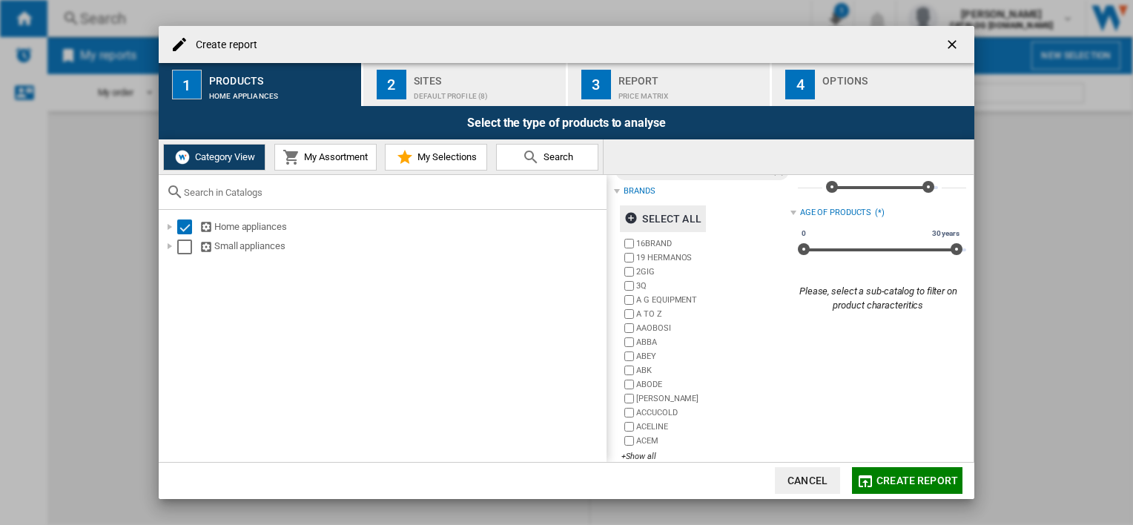
scroll to position [59, 0]
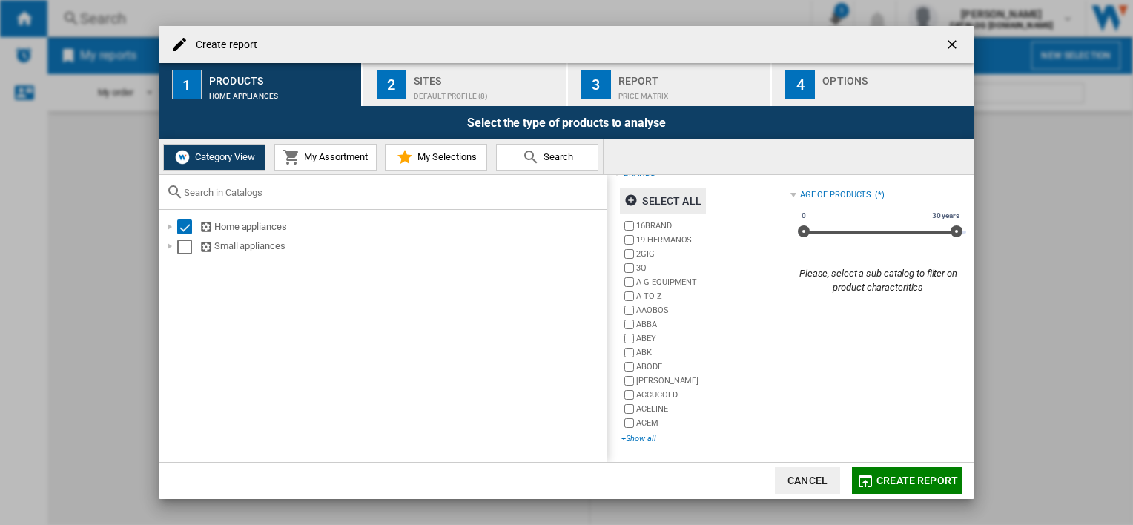
click at [631, 438] on div "+Show all" at bounding box center [705, 438] width 168 height 11
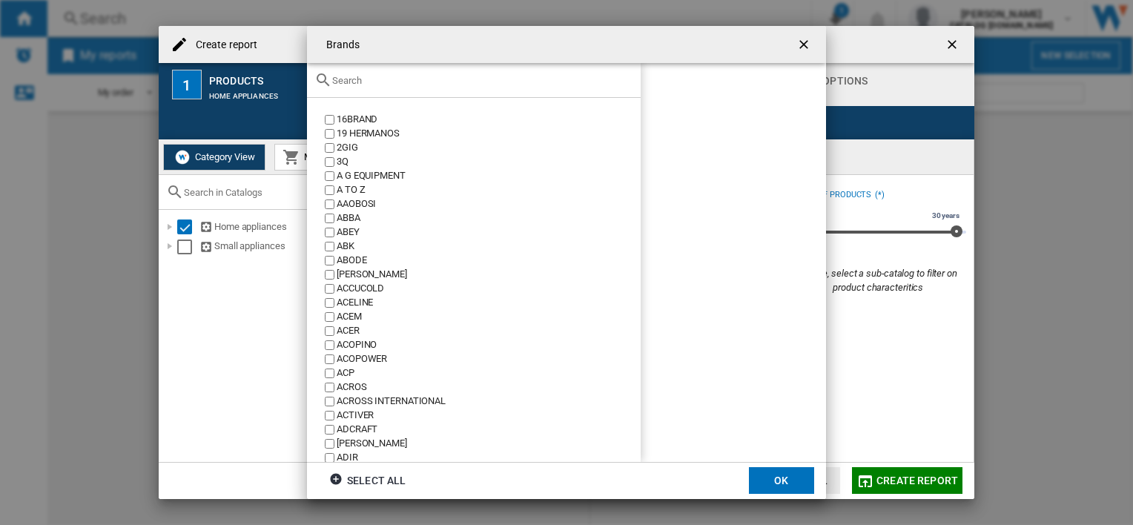
click at [377, 85] on input "Brands 16BRAND ..." at bounding box center [482, 80] width 301 height 11
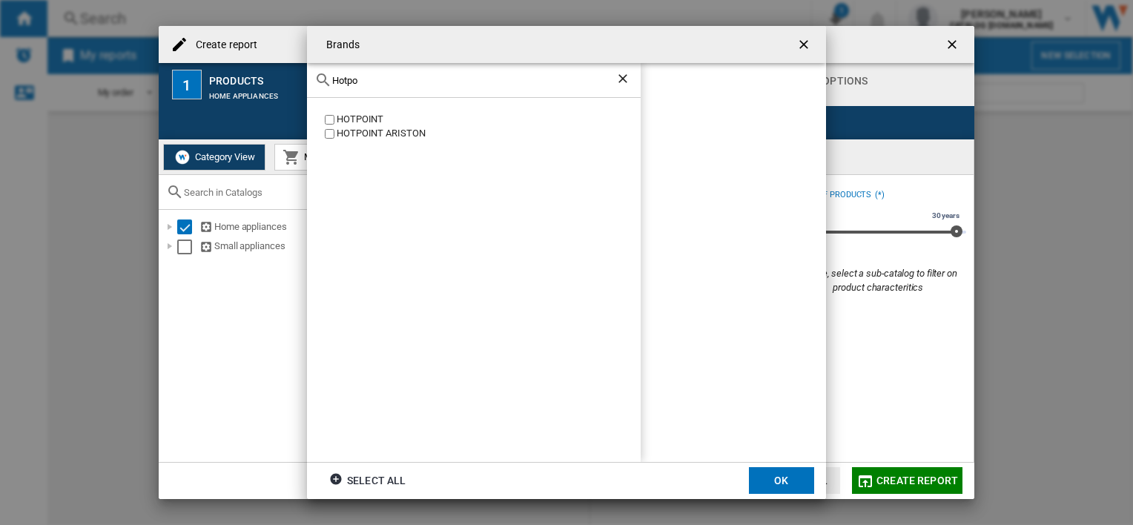
click at [340, 119] on div "HOTPOINT" at bounding box center [489, 120] width 304 height 14
click at [386, 86] on div "Hotpo" at bounding box center [474, 80] width 334 height 35
click at [353, 85] on input "Hotpo" at bounding box center [473, 80] width 283 height 11
drag, startPoint x: 359, startPoint y: 83, endPoint x: 328, endPoint y: 83, distance: 31.1
click at [328, 83] on div "Hotpo" at bounding box center [474, 80] width 334 height 35
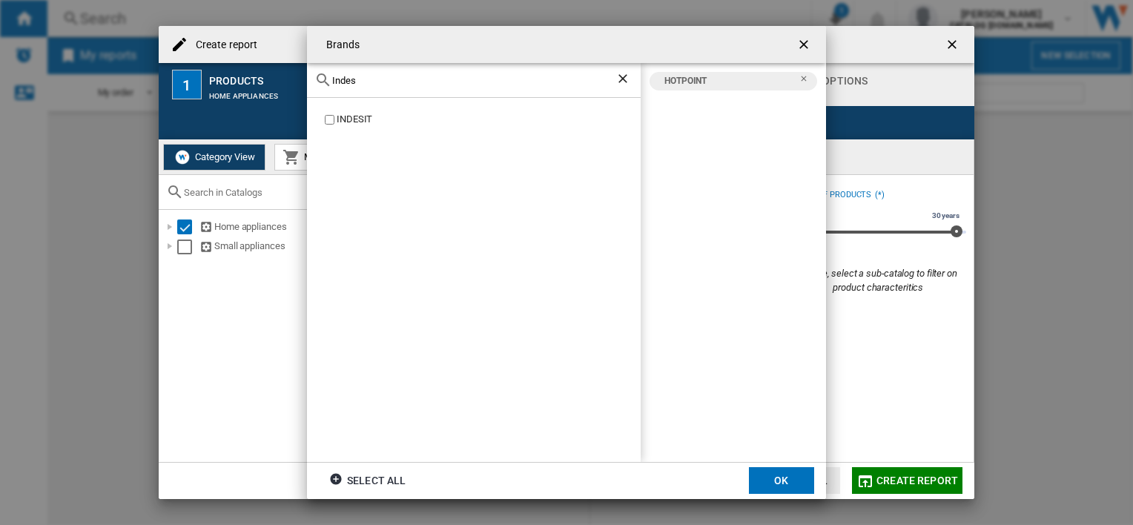
type input "Indes"
drag, startPoint x: 378, startPoint y: 77, endPoint x: 326, endPoint y: 78, distance: 51.9
click at [326, 78] on div "Indes" at bounding box center [474, 80] width 334 height 35
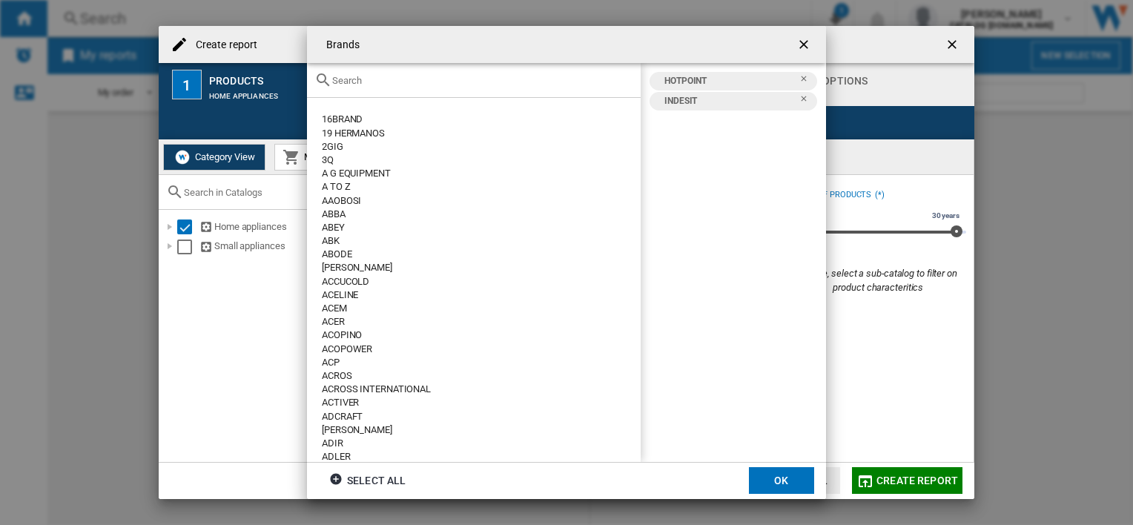
click at [368, 67] on div "Brands 16BRAND ..." at bounding box center [474, 80] width 334 height 35
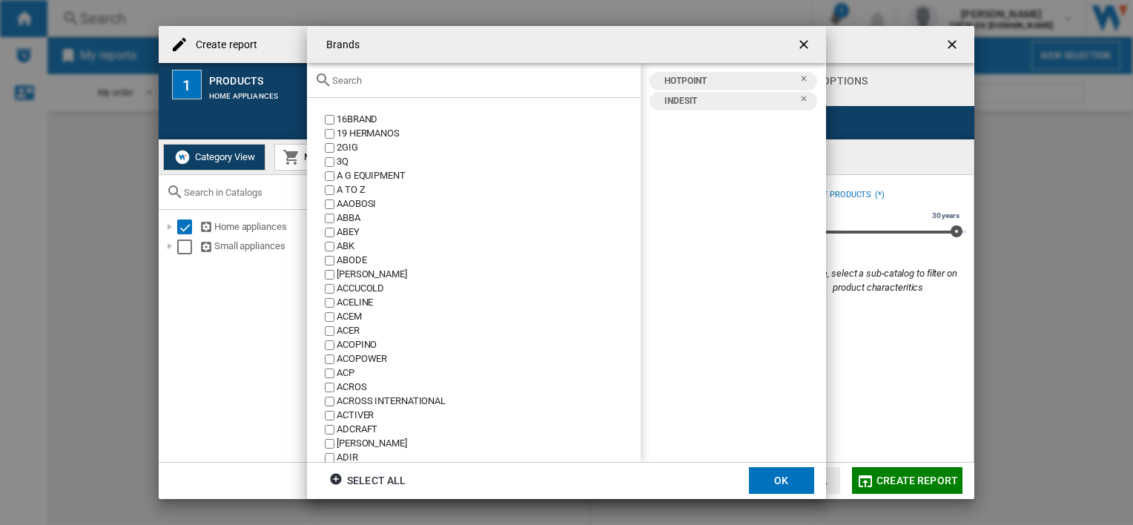
click at [348, 82] on input "Brands 16BRAND ..." at bounding box center [482, 80] width 301 height 11
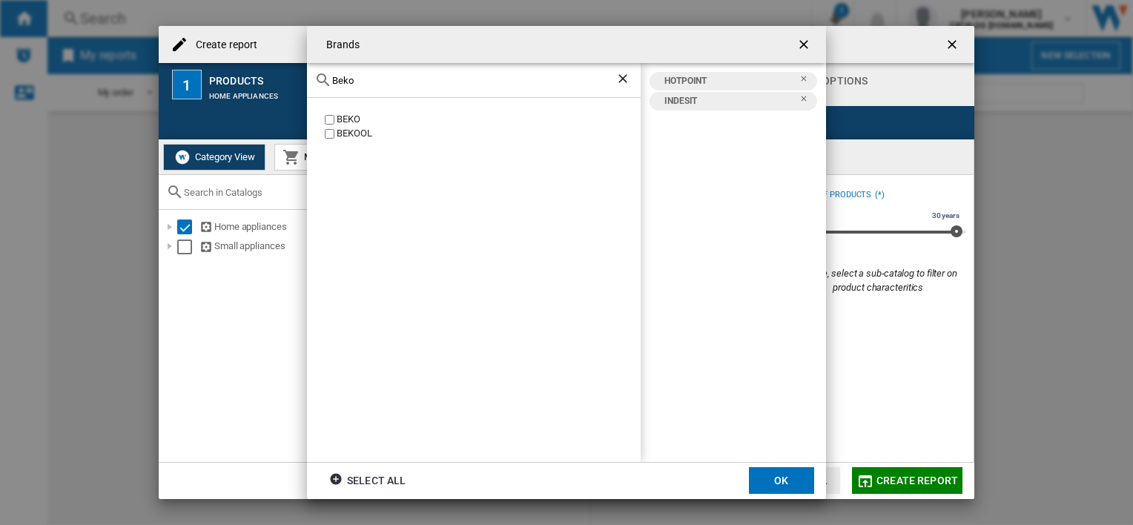
type input "Beko"
drag, startPoint x: 359, startPoint y: 80, endPoint x: 316, endPoint y: 82, distance: 43.1
click at [316, 82] on div "Beko" at bounding box center [474, 80] width 334 height 35
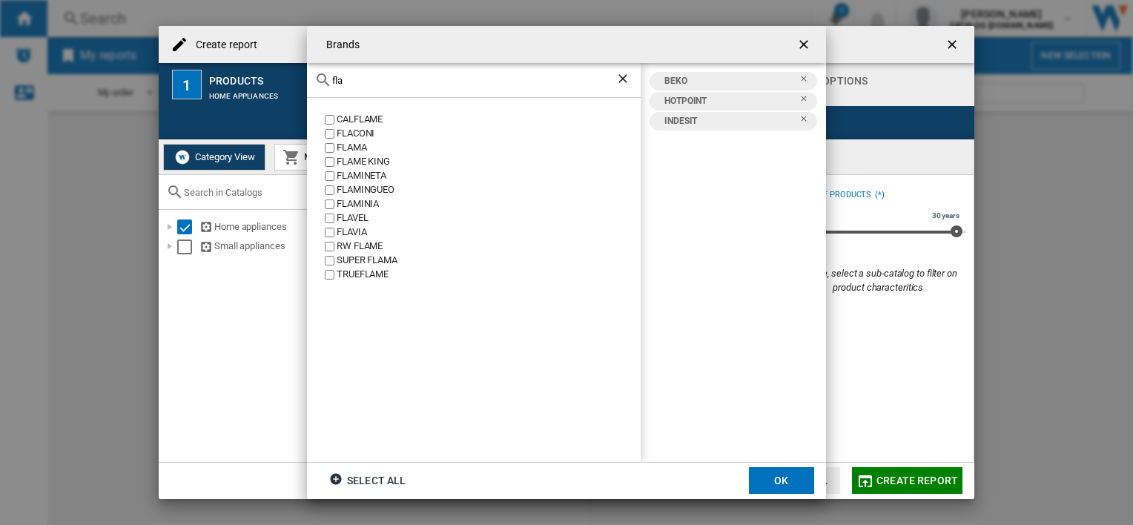
type input "fla"
drag, startPoint x: 362, startPoint y: 86, endPoint x: 332, endPoint y: 79, distance: 30.4
click at [335, 86] on div "fla" at bounding box center [474, 80] width 334 height 35
drag, startPoint x: 347, startPoint y: 78, endPoint x: 328, endPoint y: 84, distance: 20.2
click at [328, 84] on div "fla" at bounding box center [474, 80] width 334 height 35
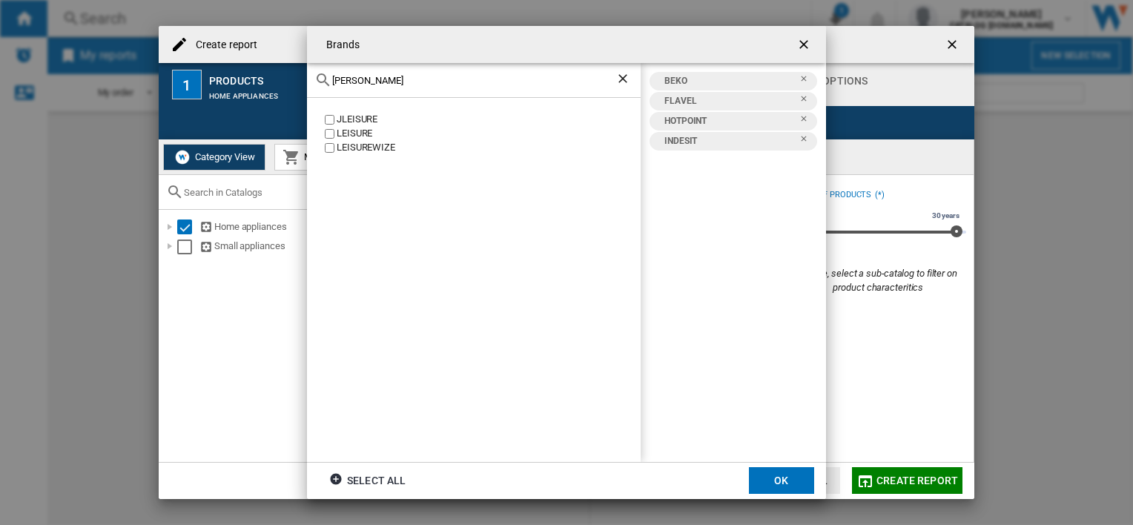
type input "[PERSON_NAME]"
click at [774, 481] on button "OK" at bounding box center [781, 480] width 65 height 27
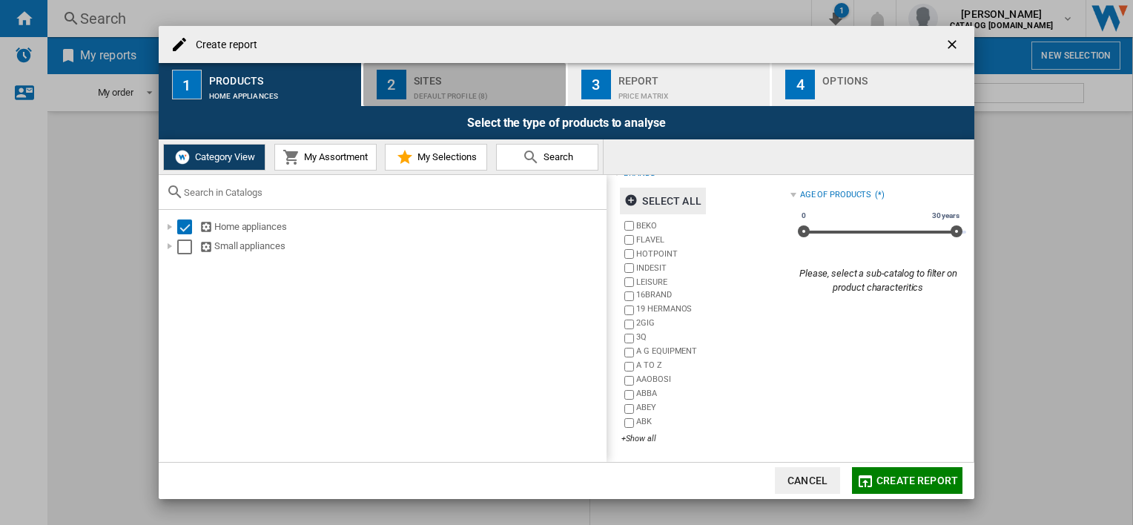
click at [423, 91] on div "Default profile (8)" at bounding box center [487, 93] width 146 height 16
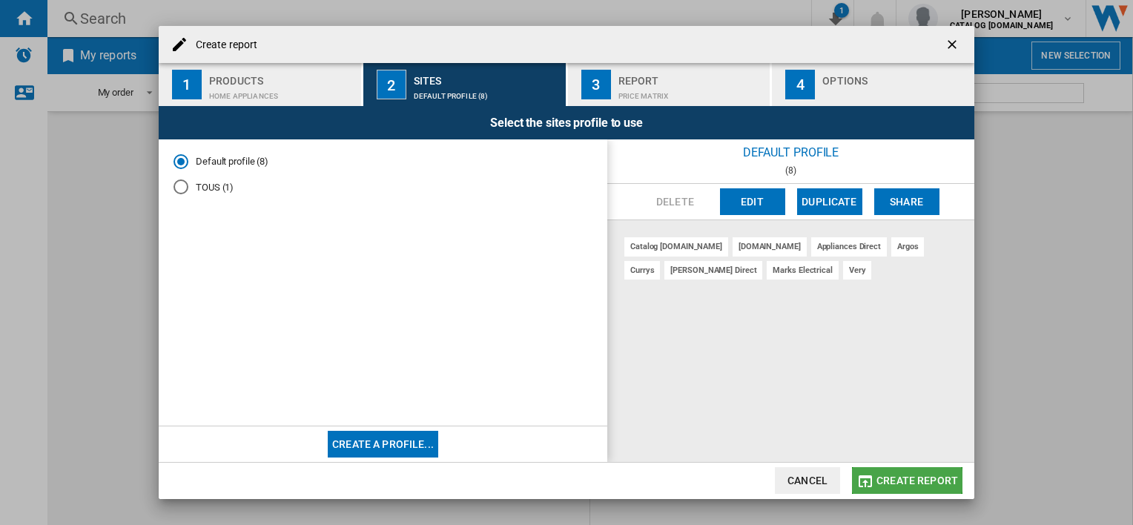
click at [875, 481] on button "Create report" at bounding box center [907, 480] width 110 height 27
